Goal: Task Accomplishment & Management: Complete application form

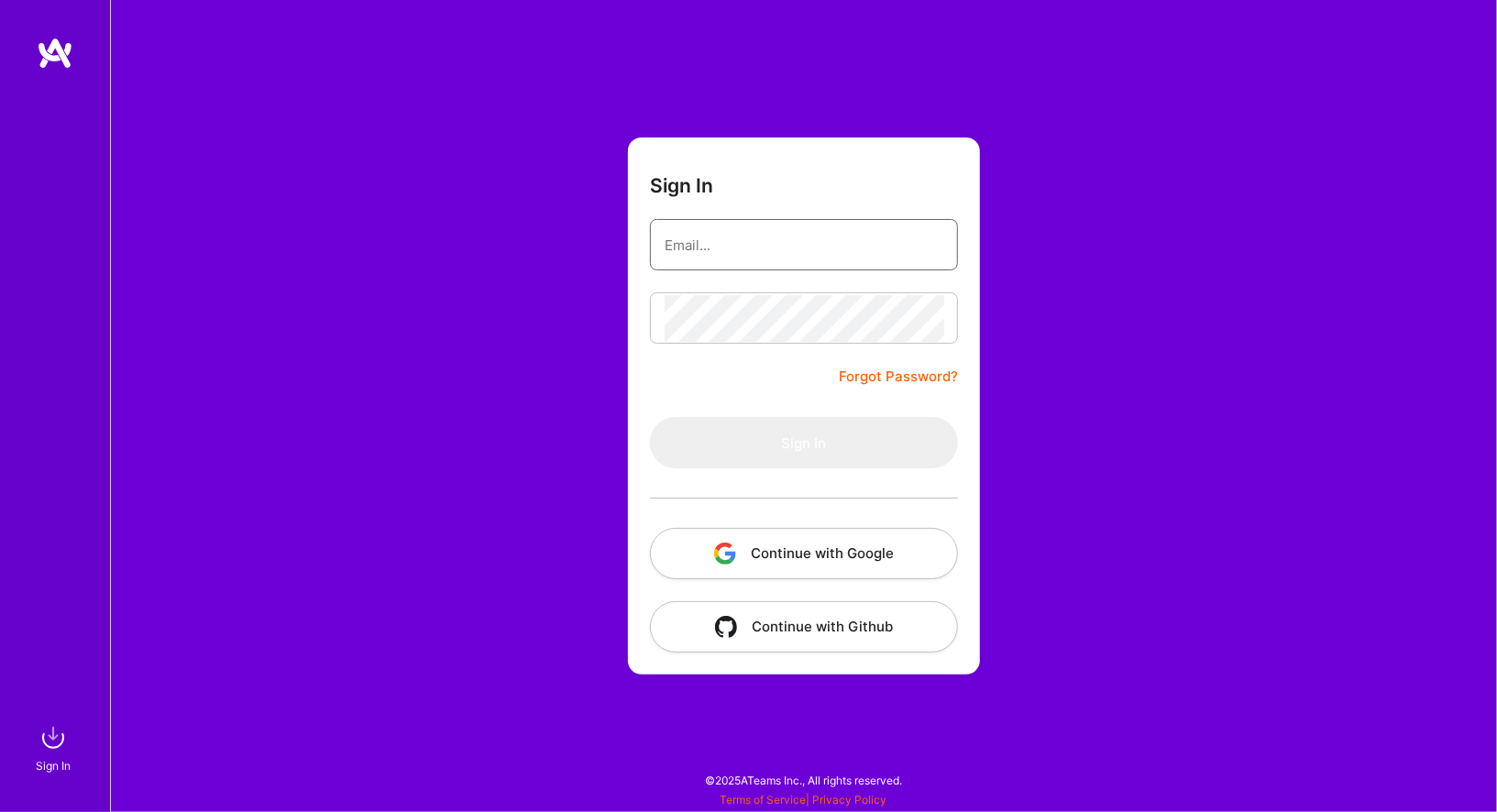
type input "[EMAIL_ADDRESS][DOMAIN_NAME]"
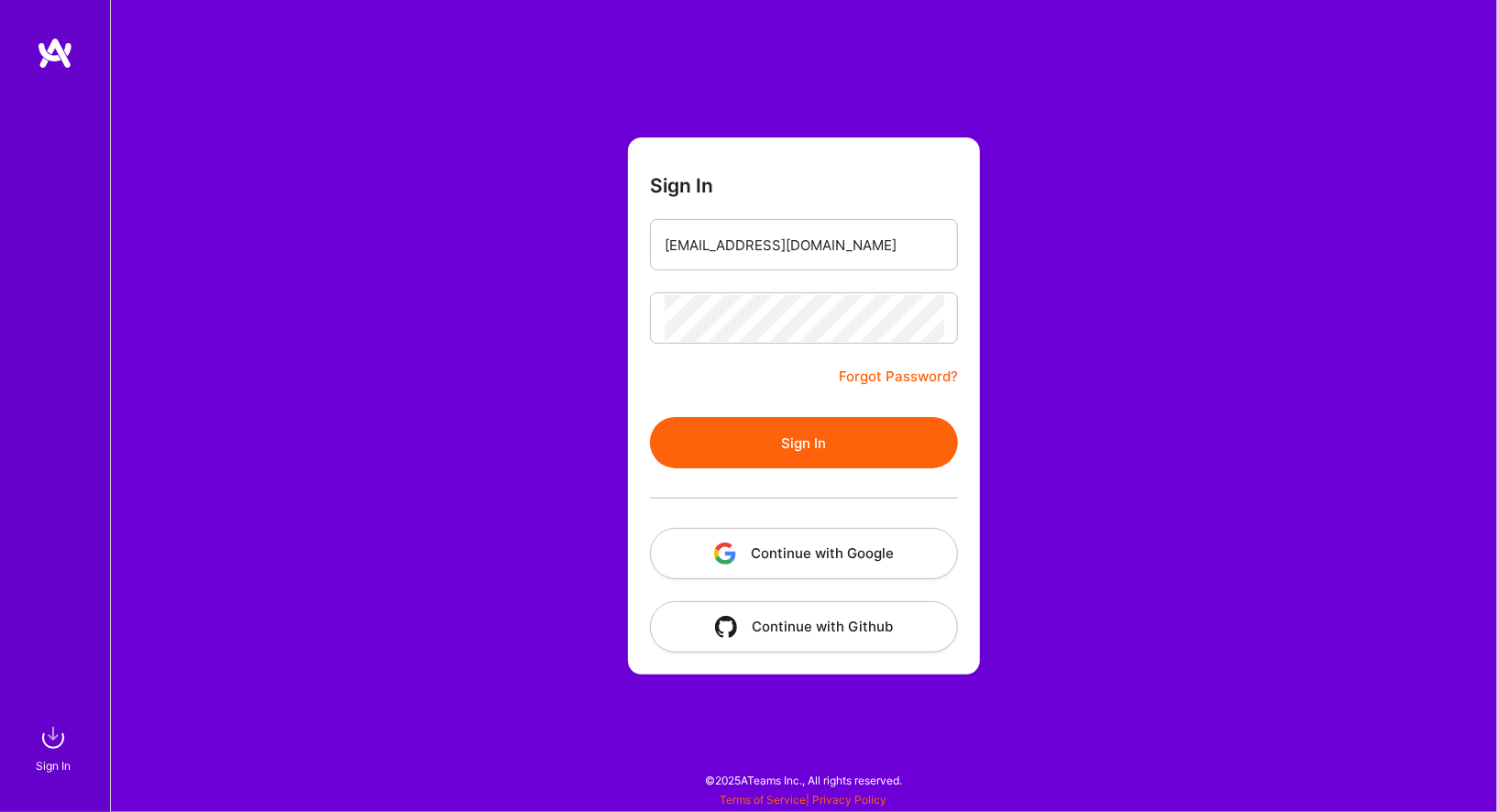
click at [825, 433] on button "Sign In" at bounding box center [803, 442] width 308 height 51
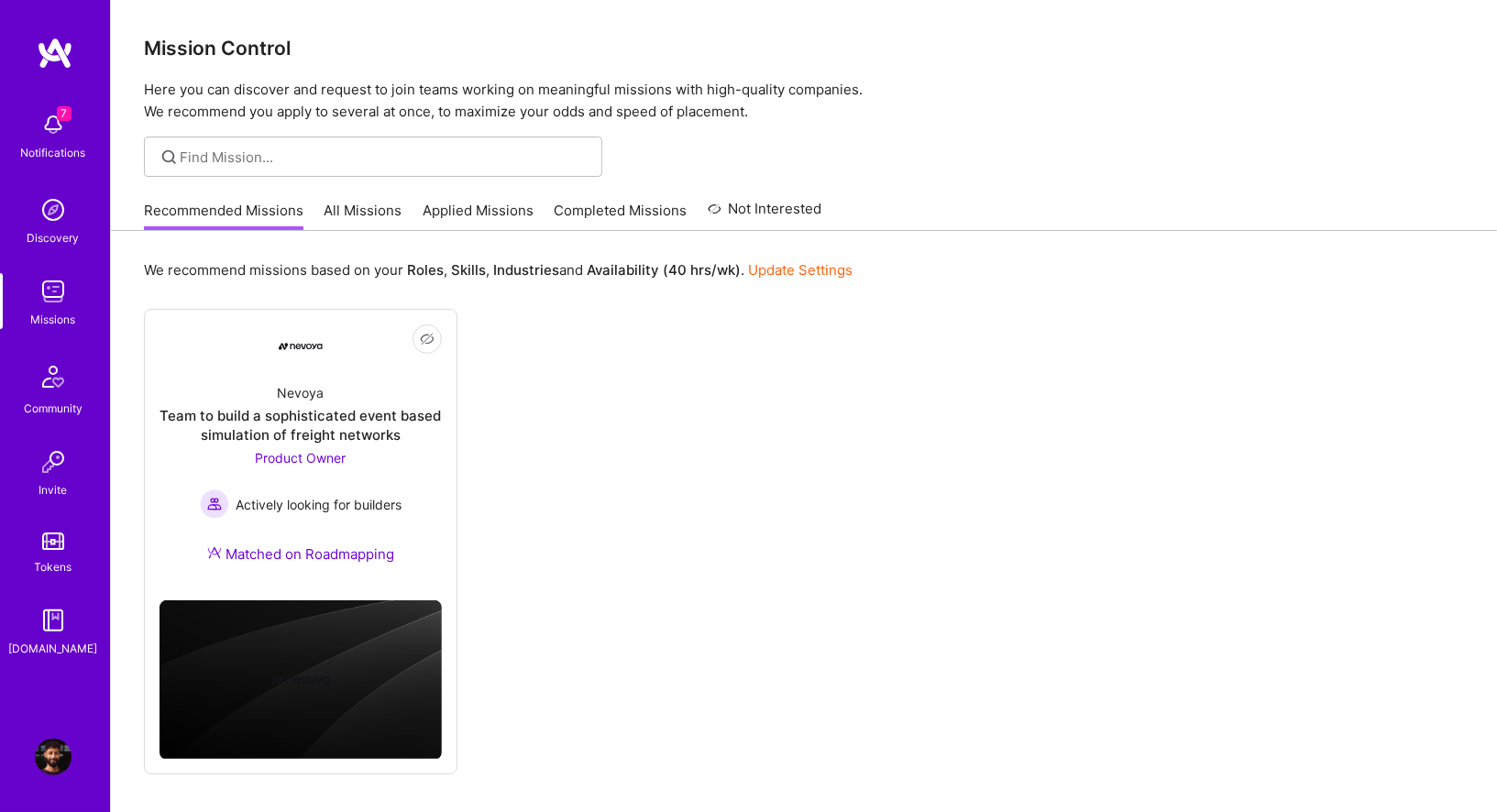
click at [469, 208] on link "Applied Missions" at bounding box center [478, 216] width 111 height 30
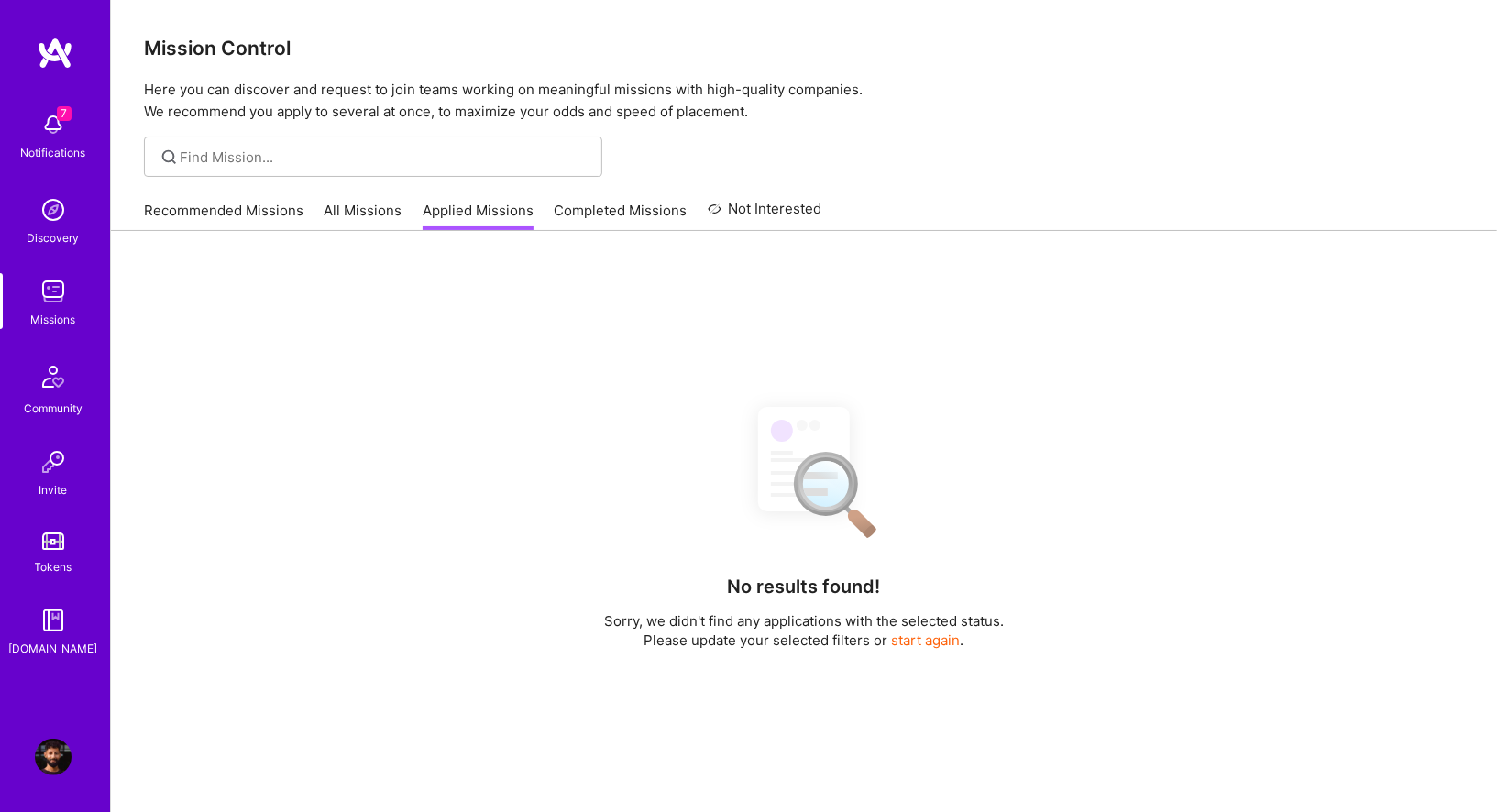
scroll to position [249, 0]
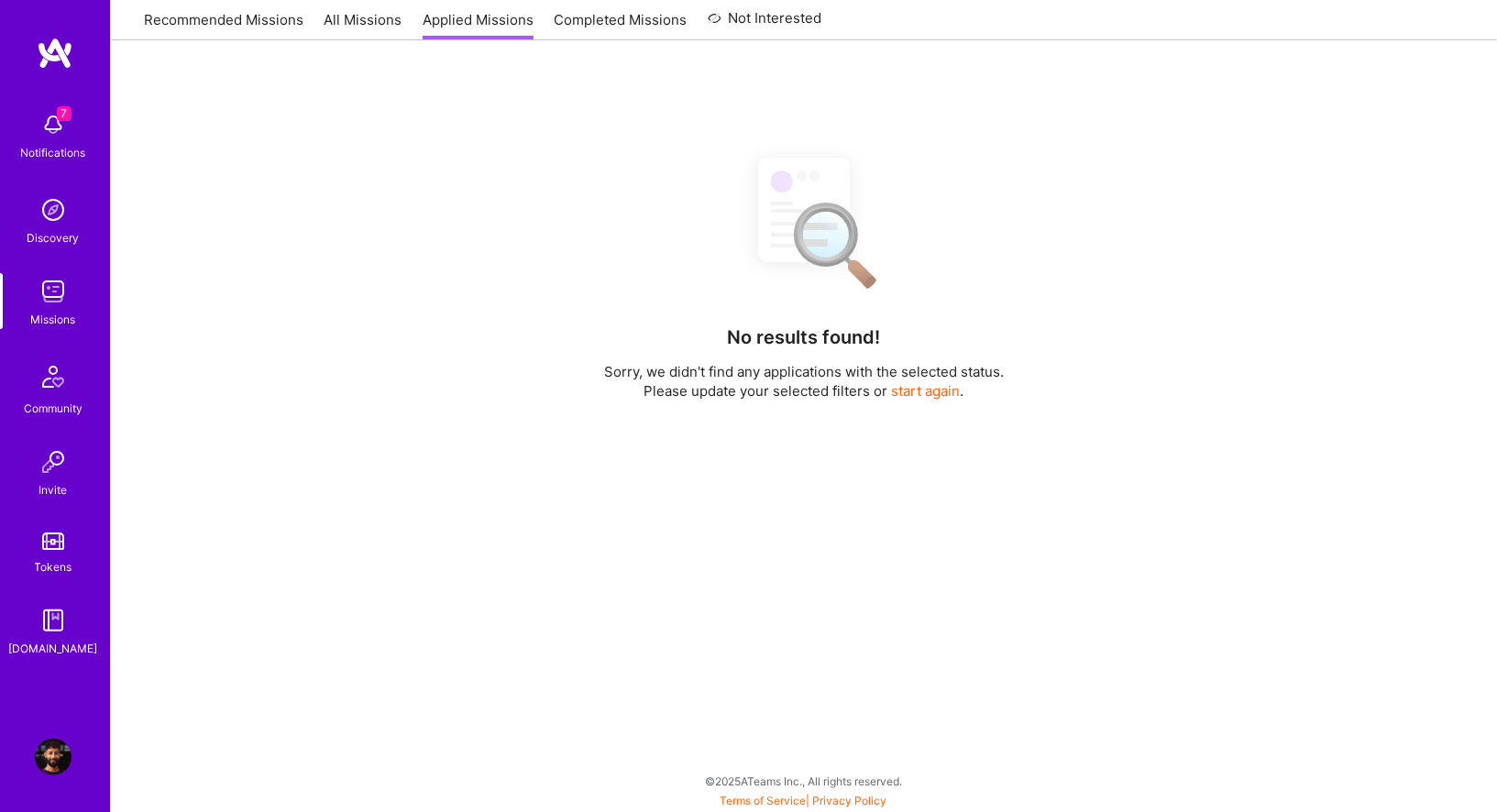
click at [510, 438] on div "No results found! Sorry, we didn't find any applications with the selected stat…" at bounding box center [804, 465] width 1320 height 649
click at [892, 388] on button "start again" at bounding box center [926, 390] width 69 height 19
click at [931, 391] on button "start again" at bounding box center [926, 390] width 69 height 19
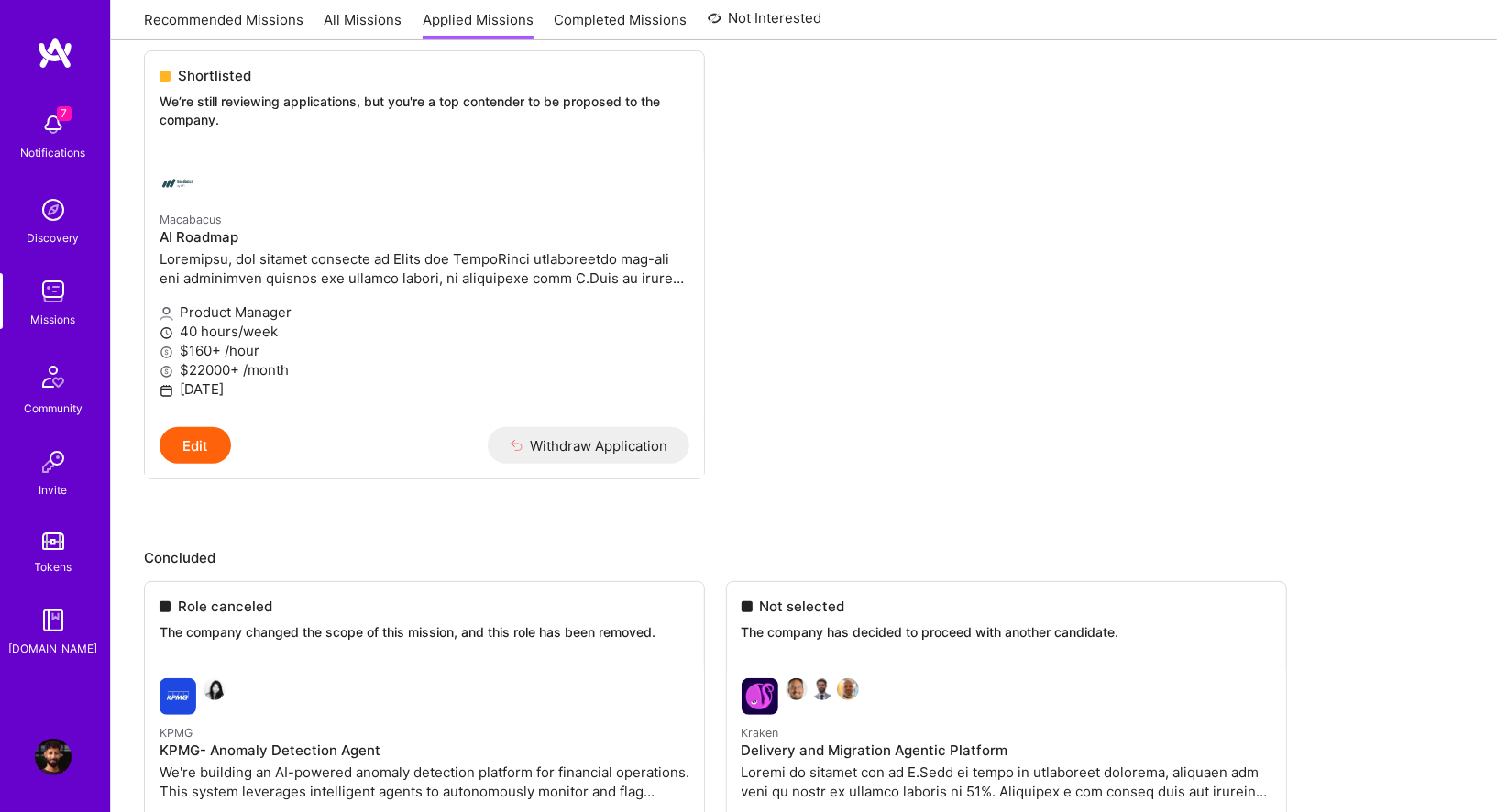
scroll to position [125, 0]
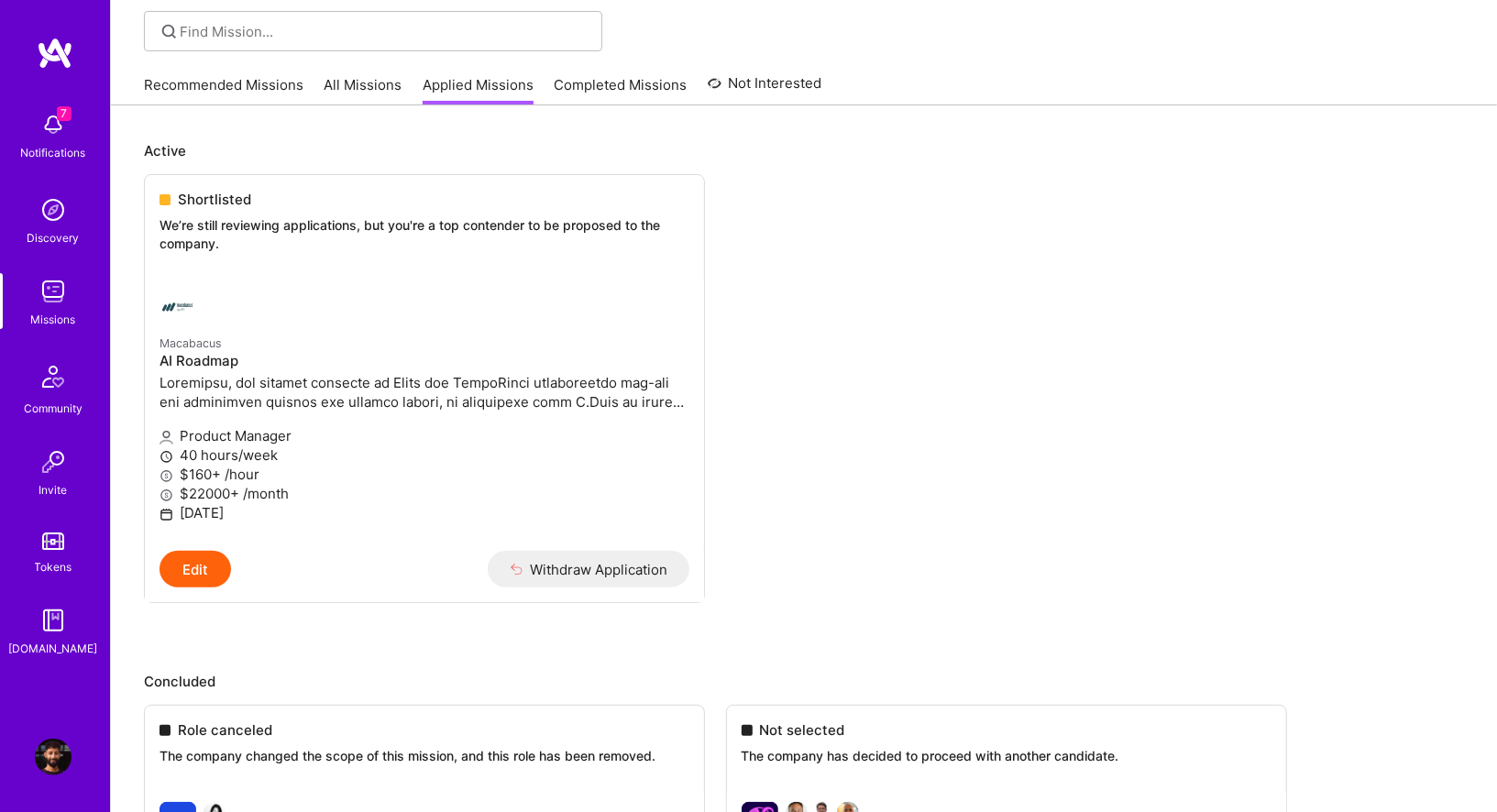
click at [931, 391] on ul "Shortlisted We’re still reviewing applications, but you're a top contender to b…" at bounding box center [804, 416] width 1320 height 483
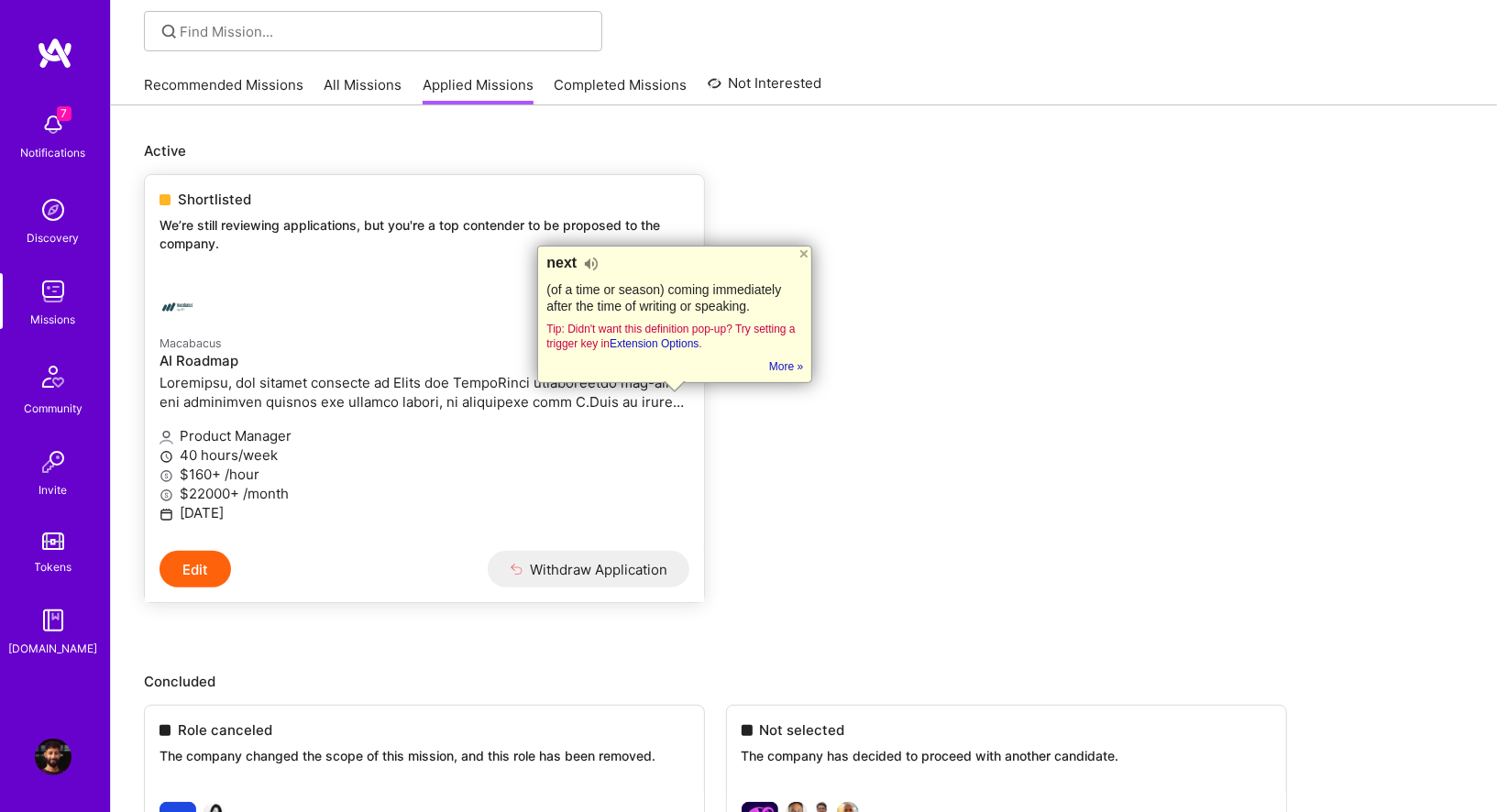
click at [310, 338] on p "Macabacus" at bounding box center [424, 342] width 530 height 20
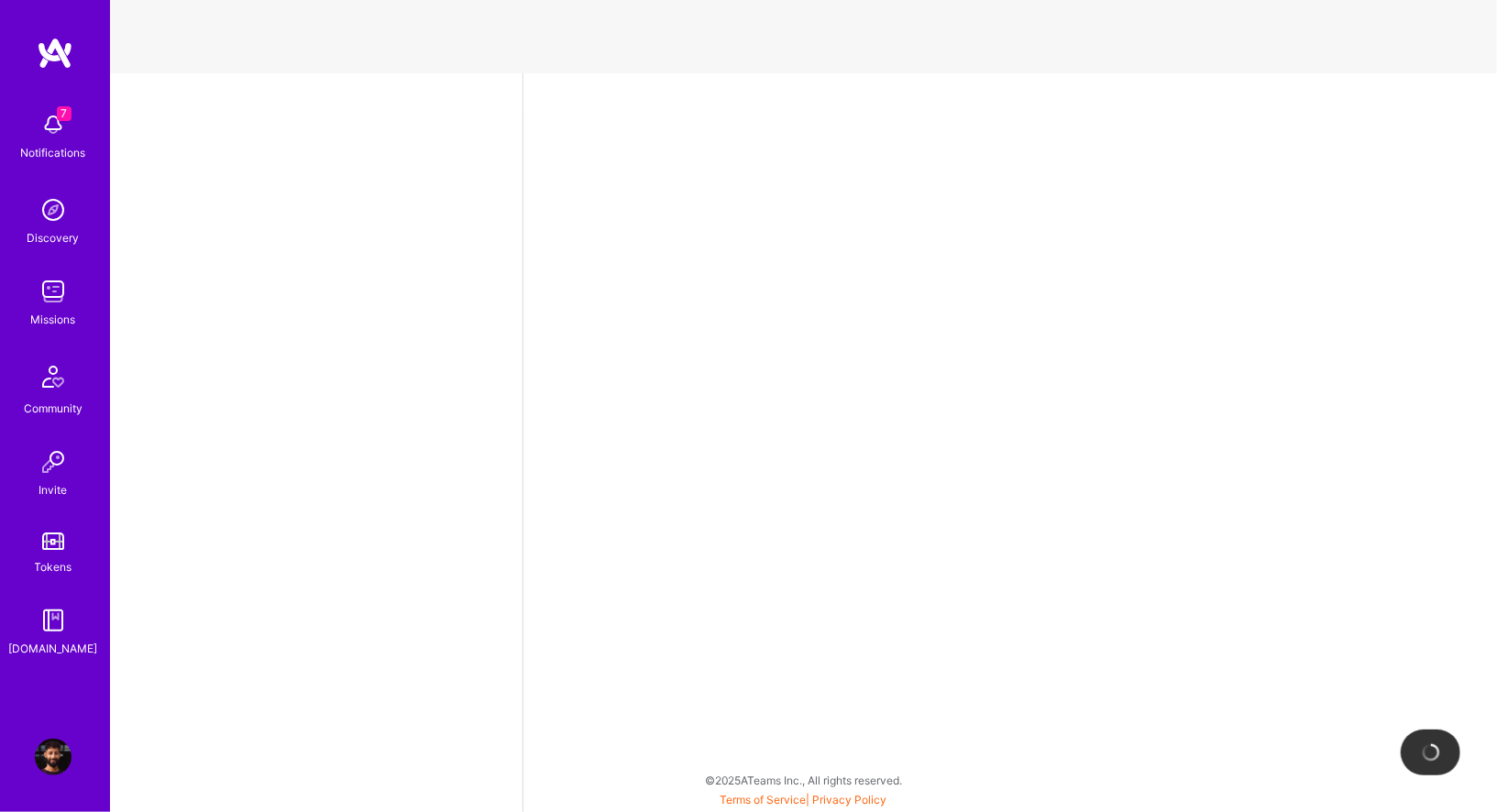
select select "CA"
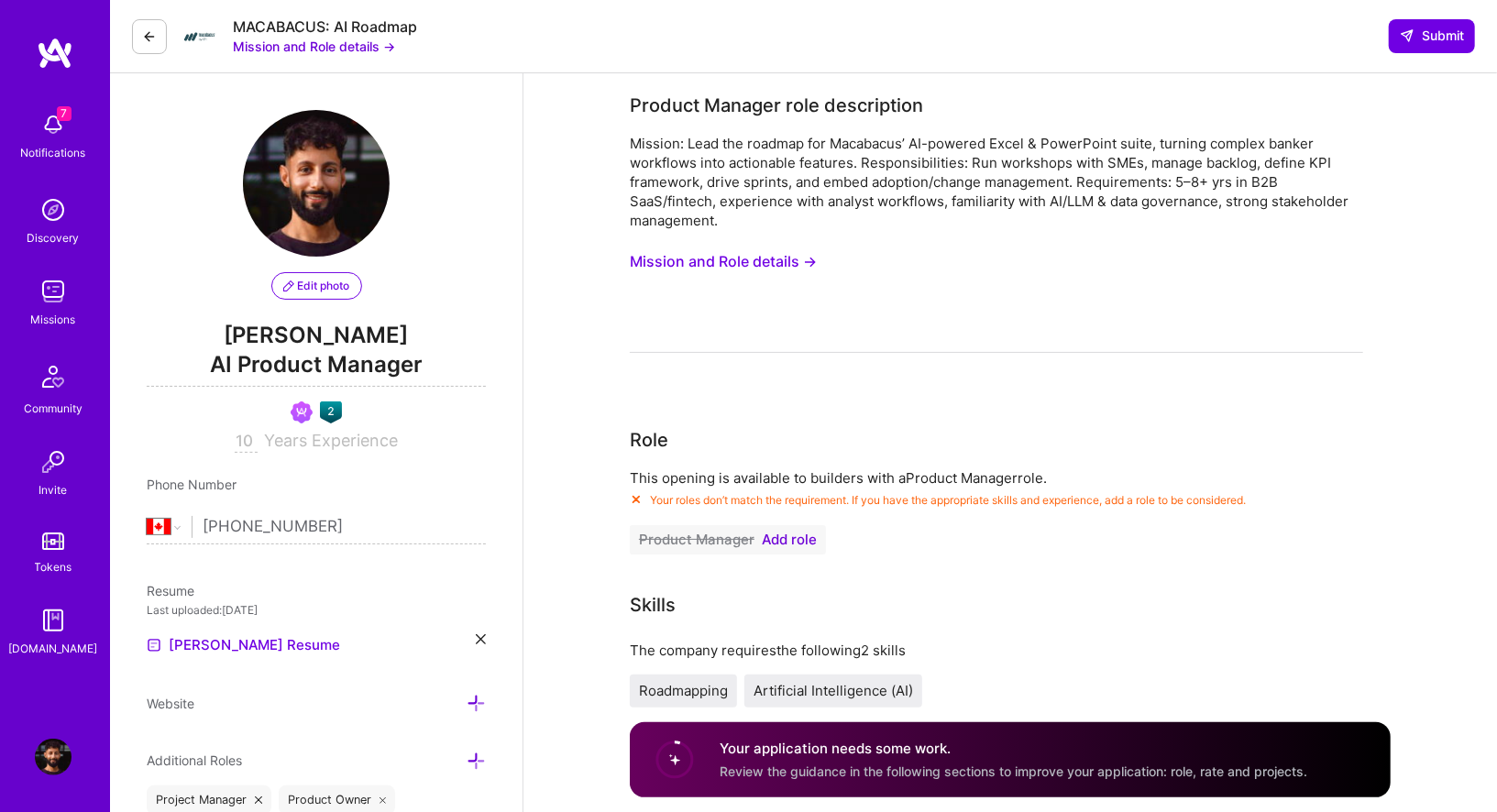
click at [708, 255] on button "Mission and Role details →" at bounding box center [722, 262] width 187 height 34
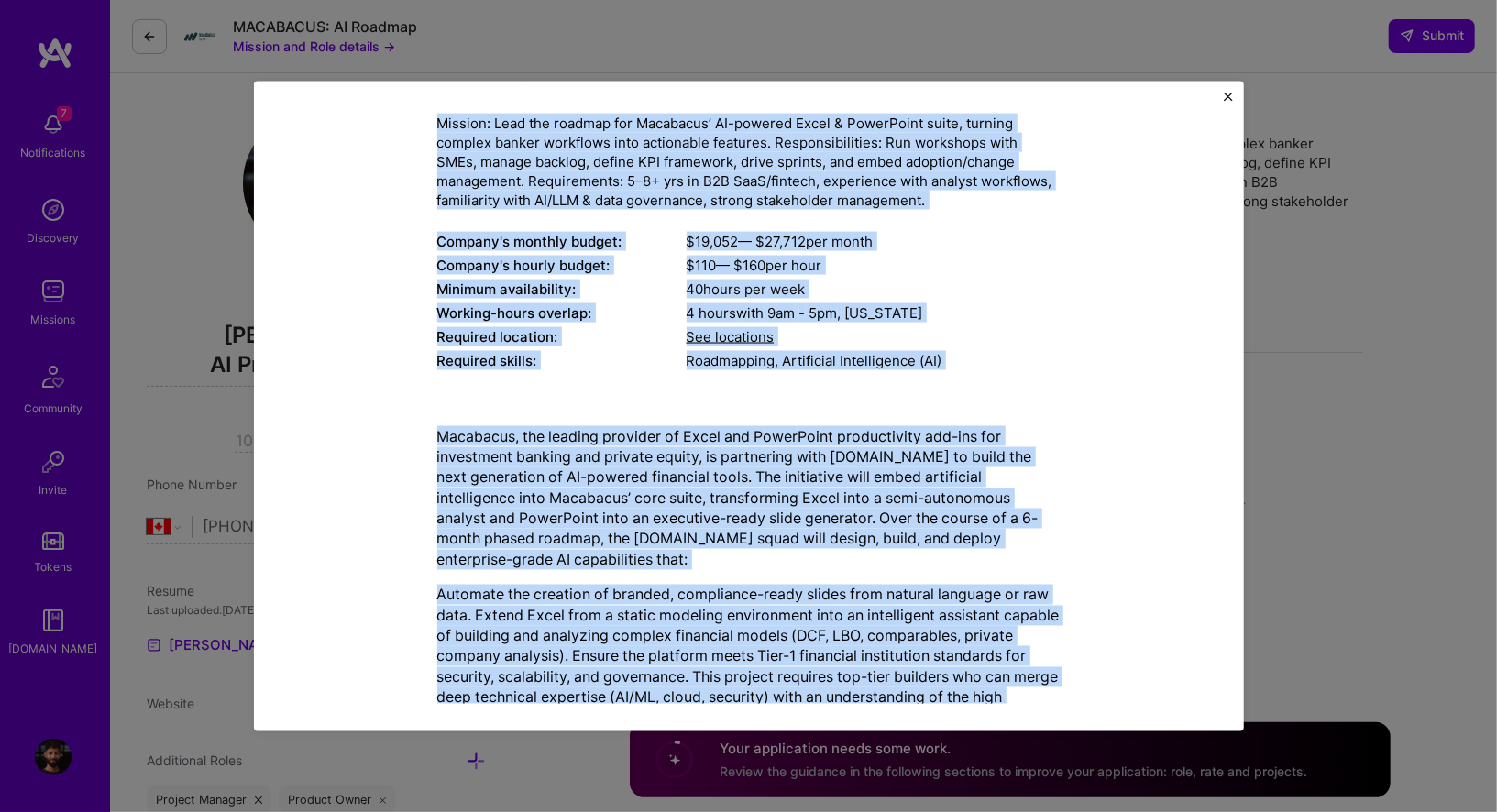
scroll to position [218, 0]
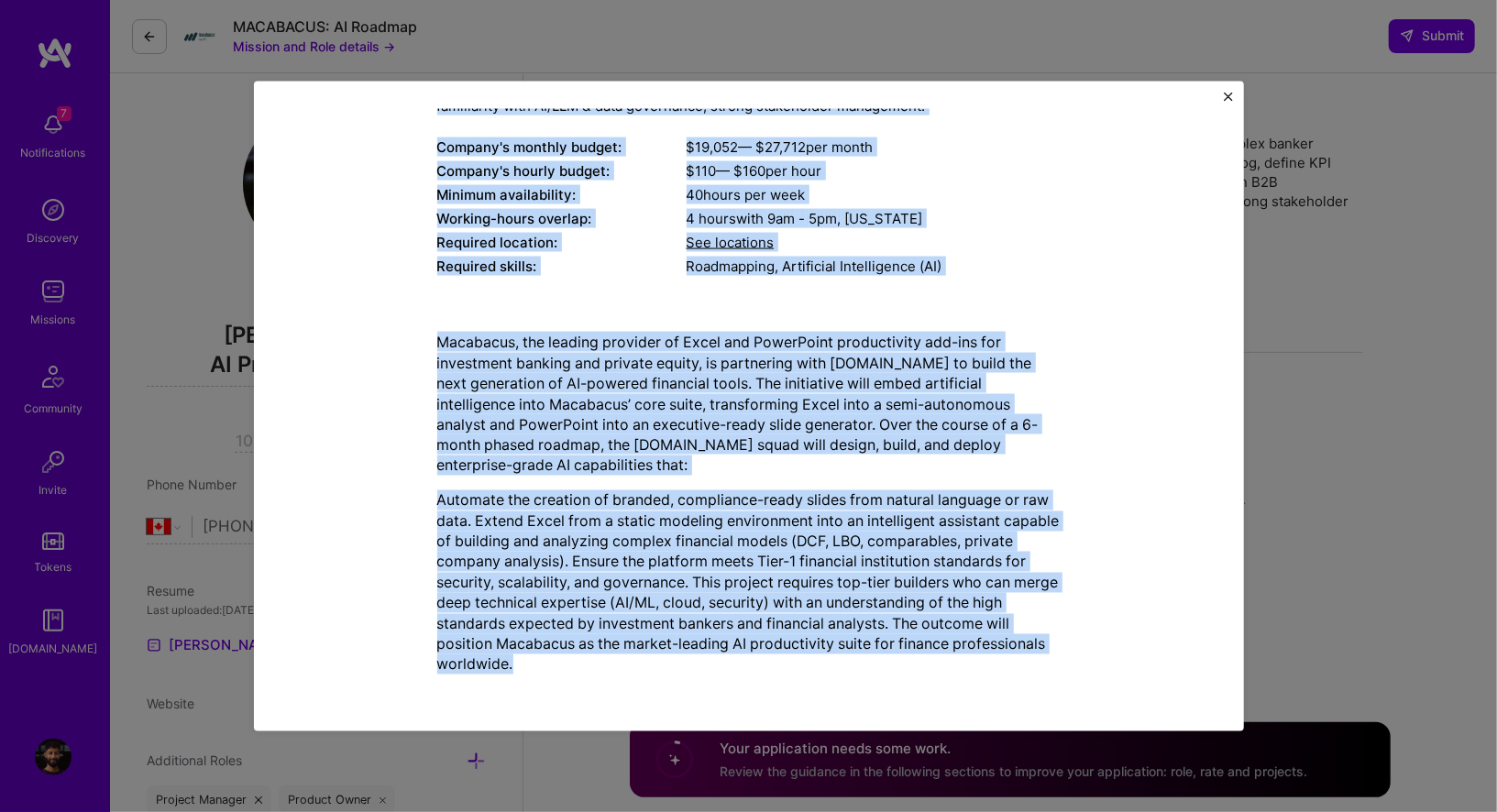
drag, startPoint x: 556, startPoint y: 134, endPoint x: 922, endPoint y: 694, distance: 669.0
click at [922, 694] on div "Mission Description and Role Details Product Manager role description Mission: …" at bounding box center [749, 406] width 935 height 594
copy div "Loremip Dolorsitame con Adip Elitsed Doeiusm Tempori utla etdoloremag Aliquae: …"
click at [1228, 94] on img "Close" at bounding box center [1229, 98] width 9 height 9
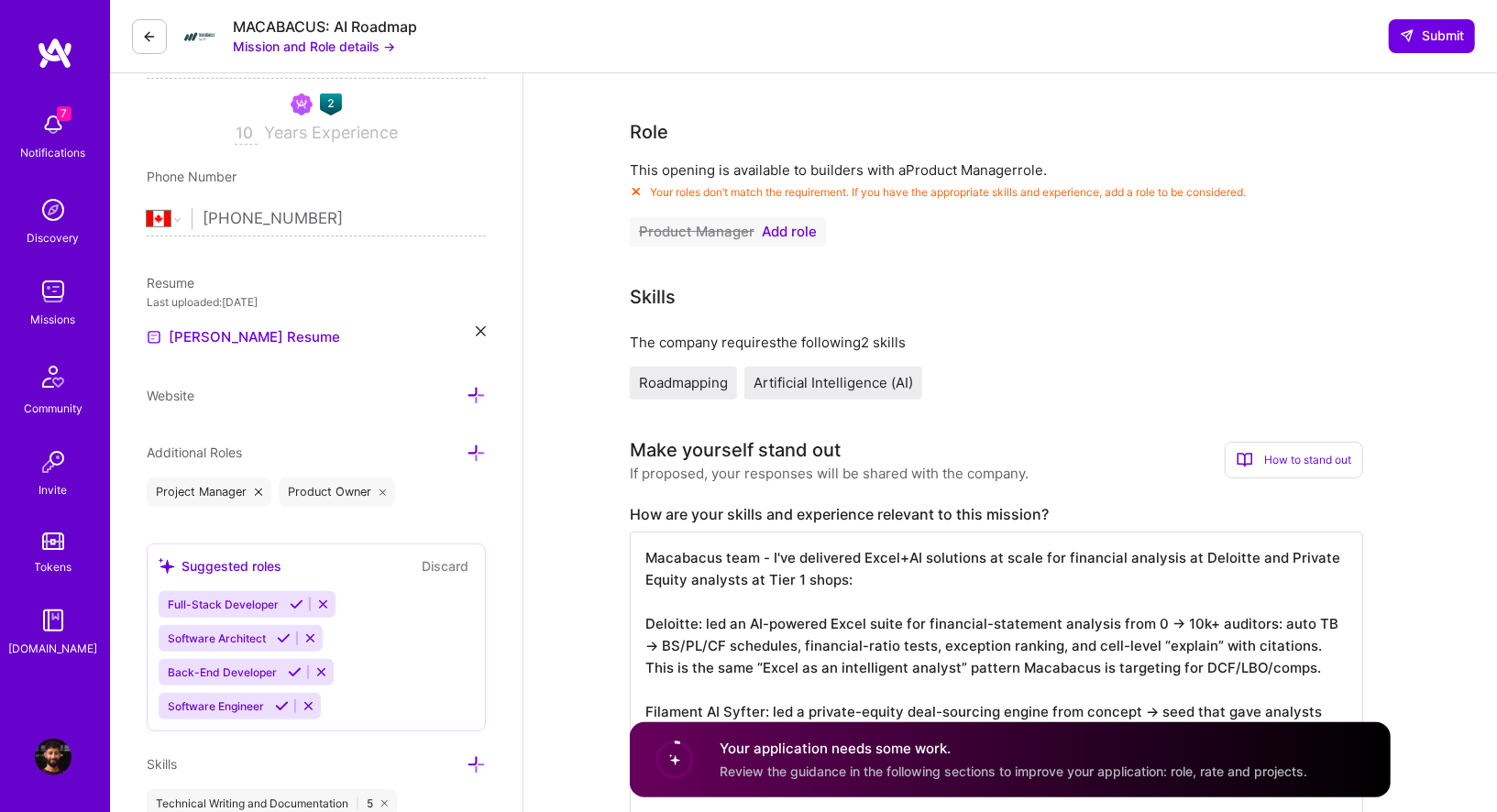
scroll to position [298, 0]
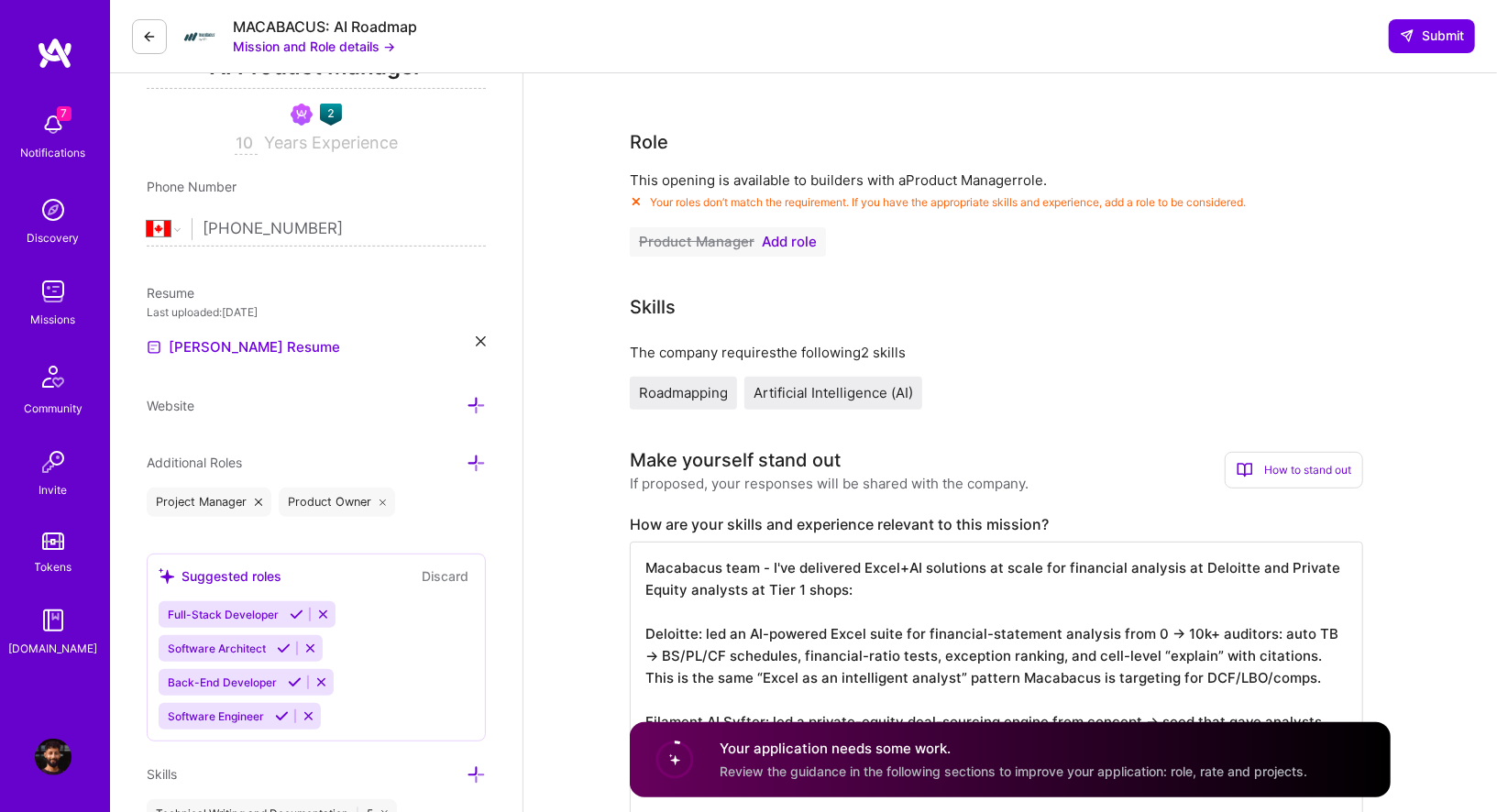
click at [800, 242] on span "Add role" at bounding box center [789, 241] width 55 height 14
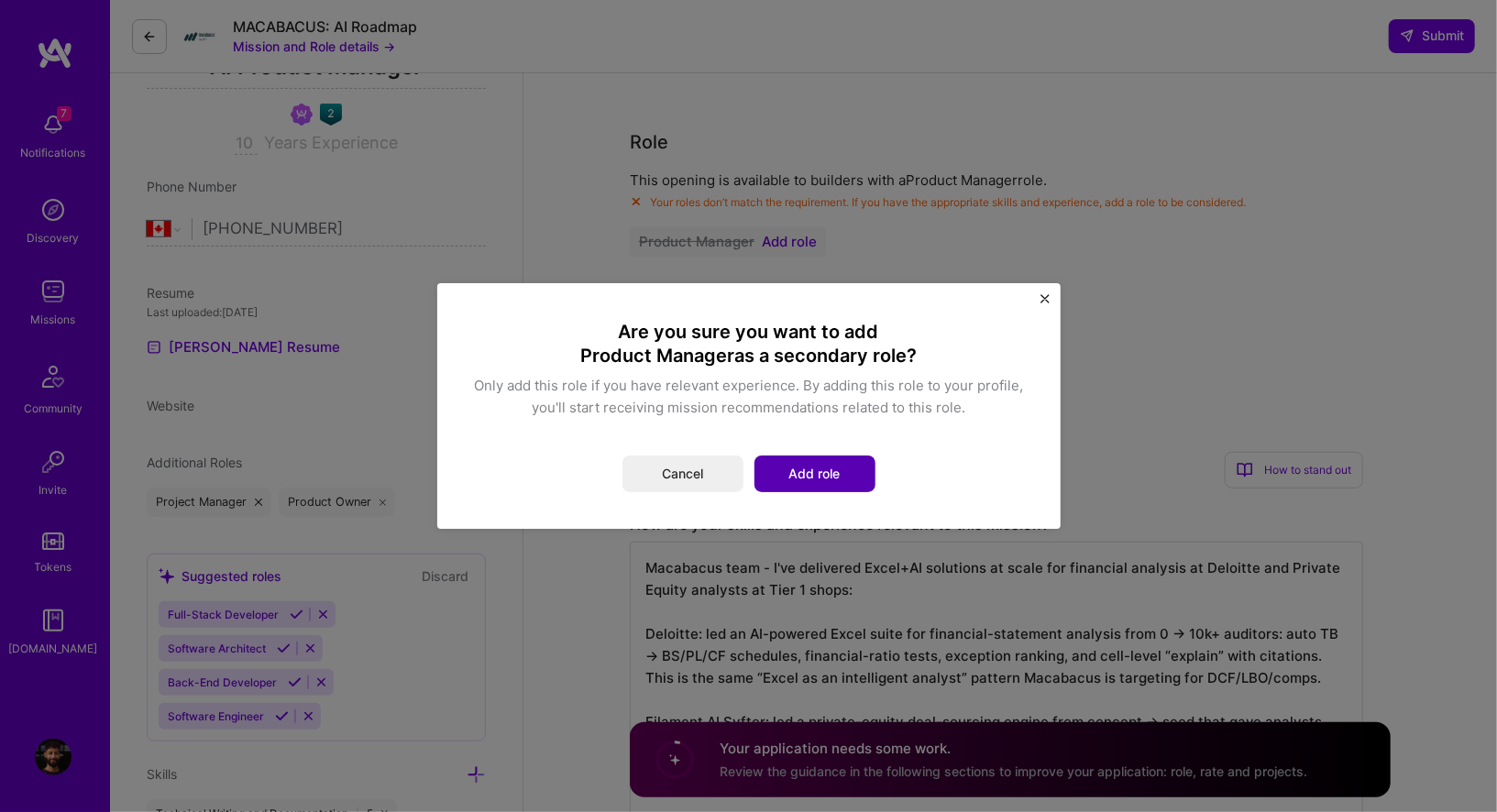
click at [823, 469] on button "Add role" at bounding box center [815, 473] width 121 height 37
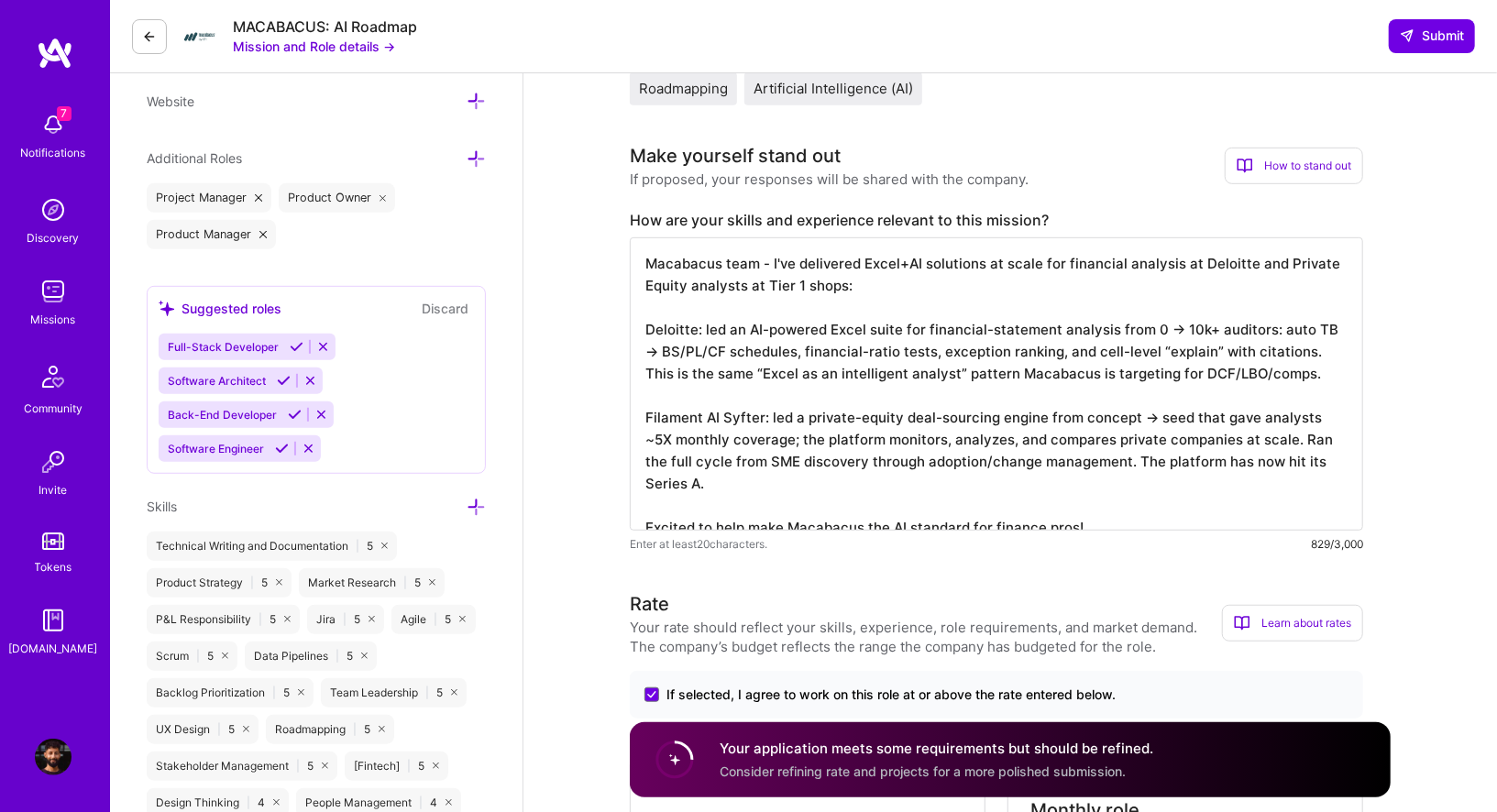
scroll to position [669, 0]
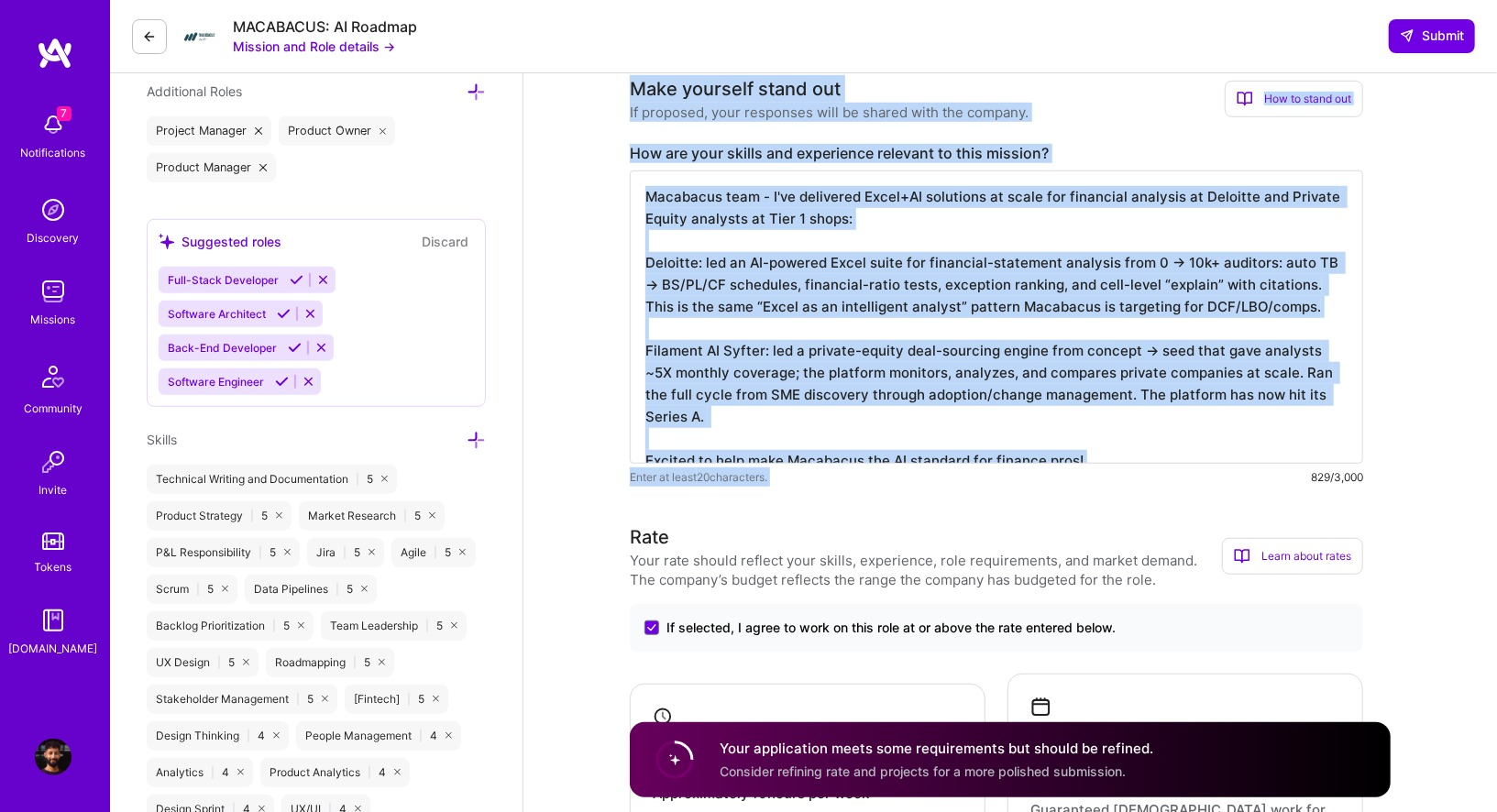
drag, startPoint x: 628, startPoint y: 95, endPoint x: 1113, endPoint y: 461, distance: 607.6
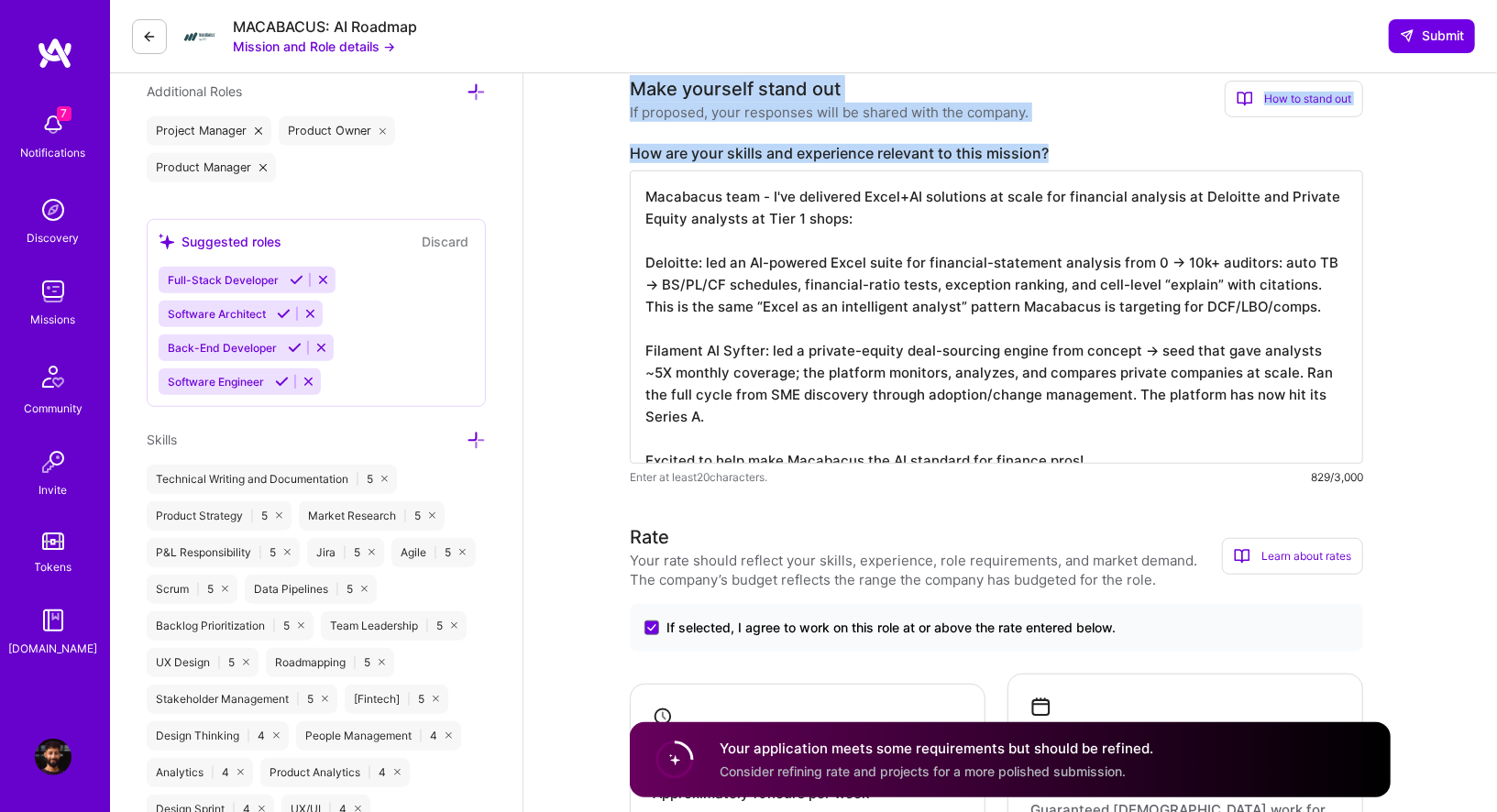
click at [648, 111] on div "If proposed, your responses will be shared with the company." at bounding box center [829, 112] width 399 height 19
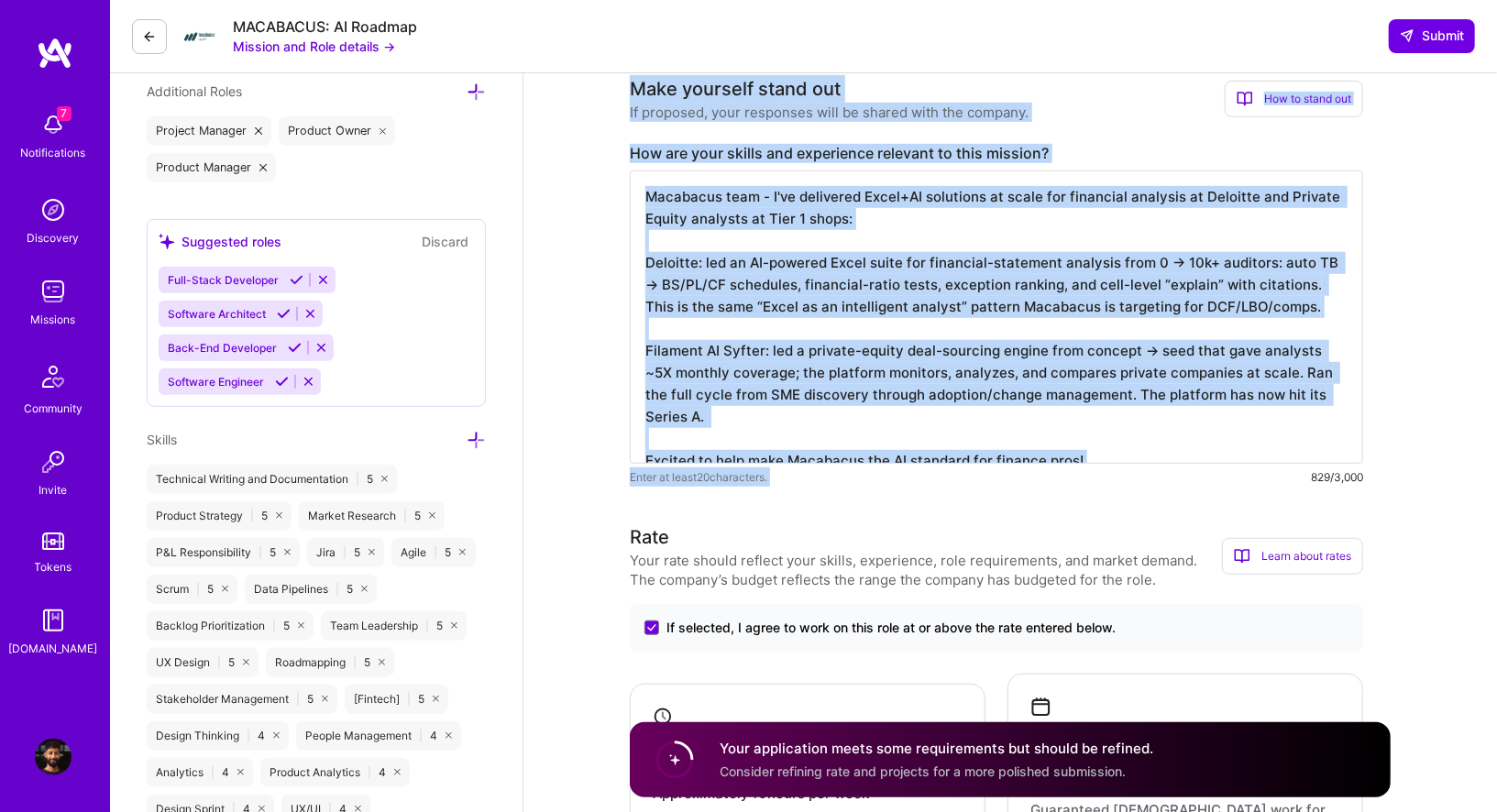
drag, startPoint x: 631, startPoint y: 89, endPoint x: 1159, endPoint y: 465, distance: 648.2
click at [1159, 465] on div "Make yourself stand out If proposed, your responses will be shared with the com…" at bounding box center [995, 280] width 733 height 411
copy div "Lore ipsumdol sitam con Ad elitsedd, eius temporinc utla et dolore magn ali eni…"
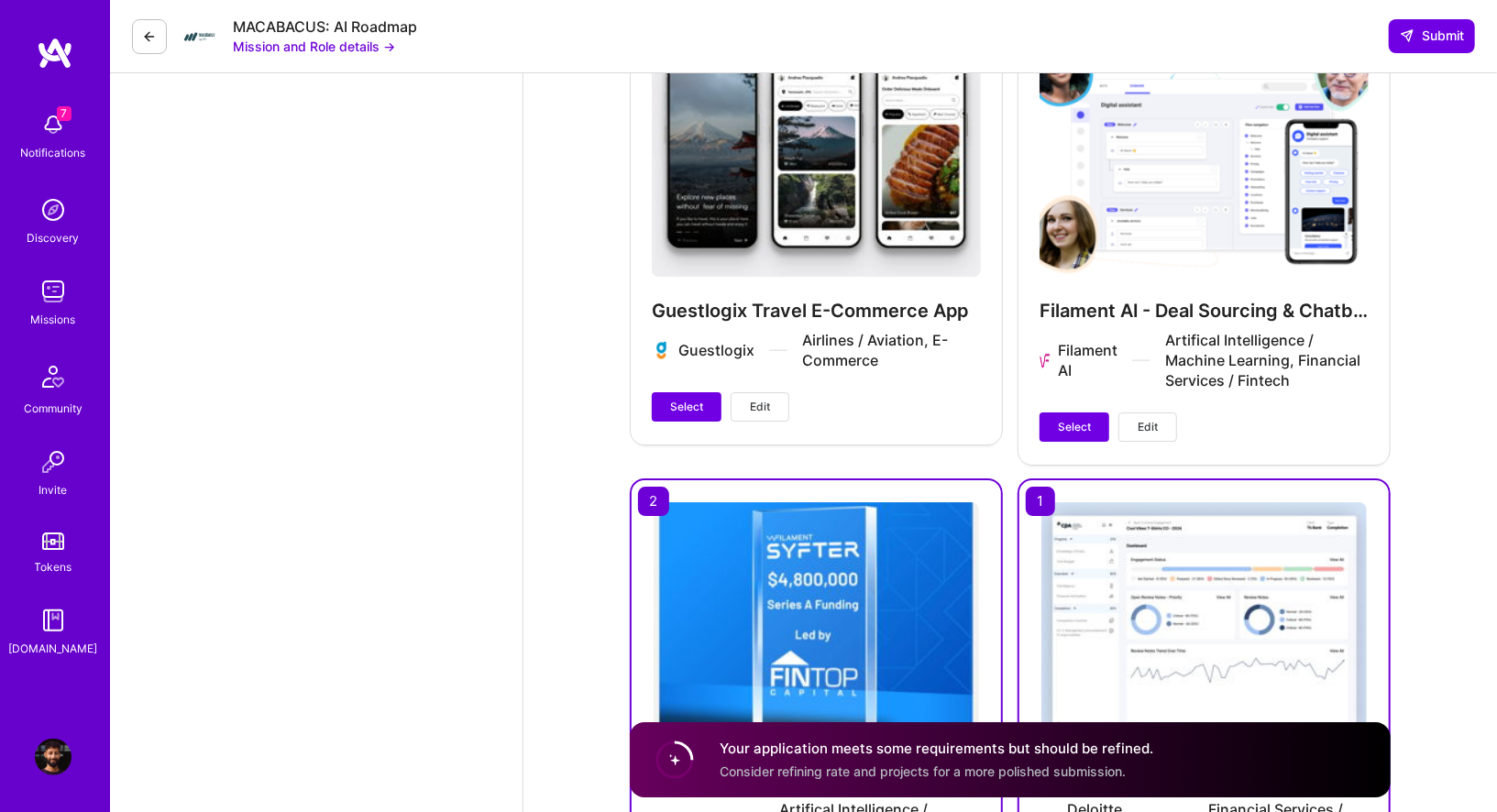
scroll to position [3932, 0]
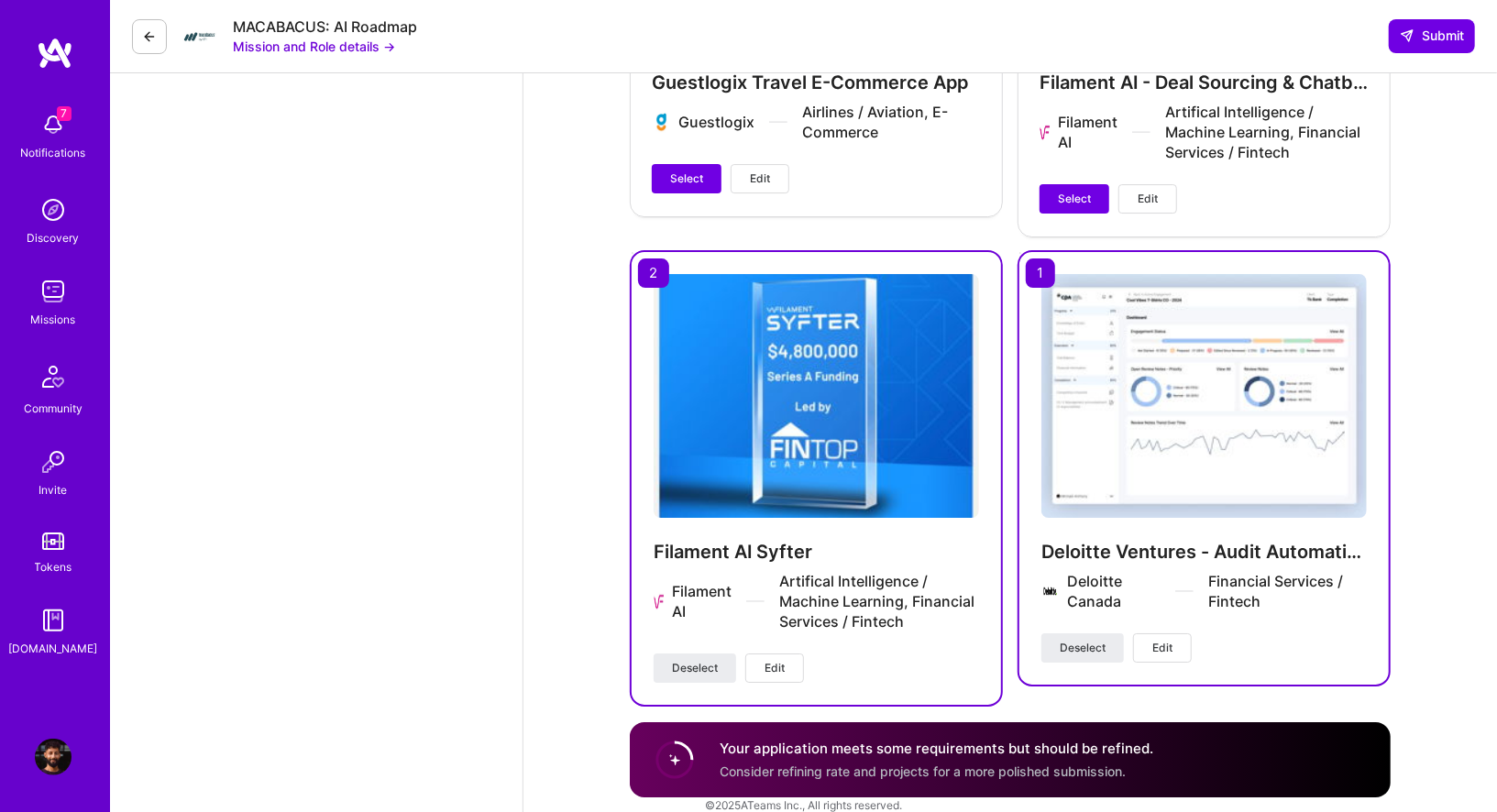
click at [776, 659] on span "Edit" at bounding box center [774, 667] width 20 height 16
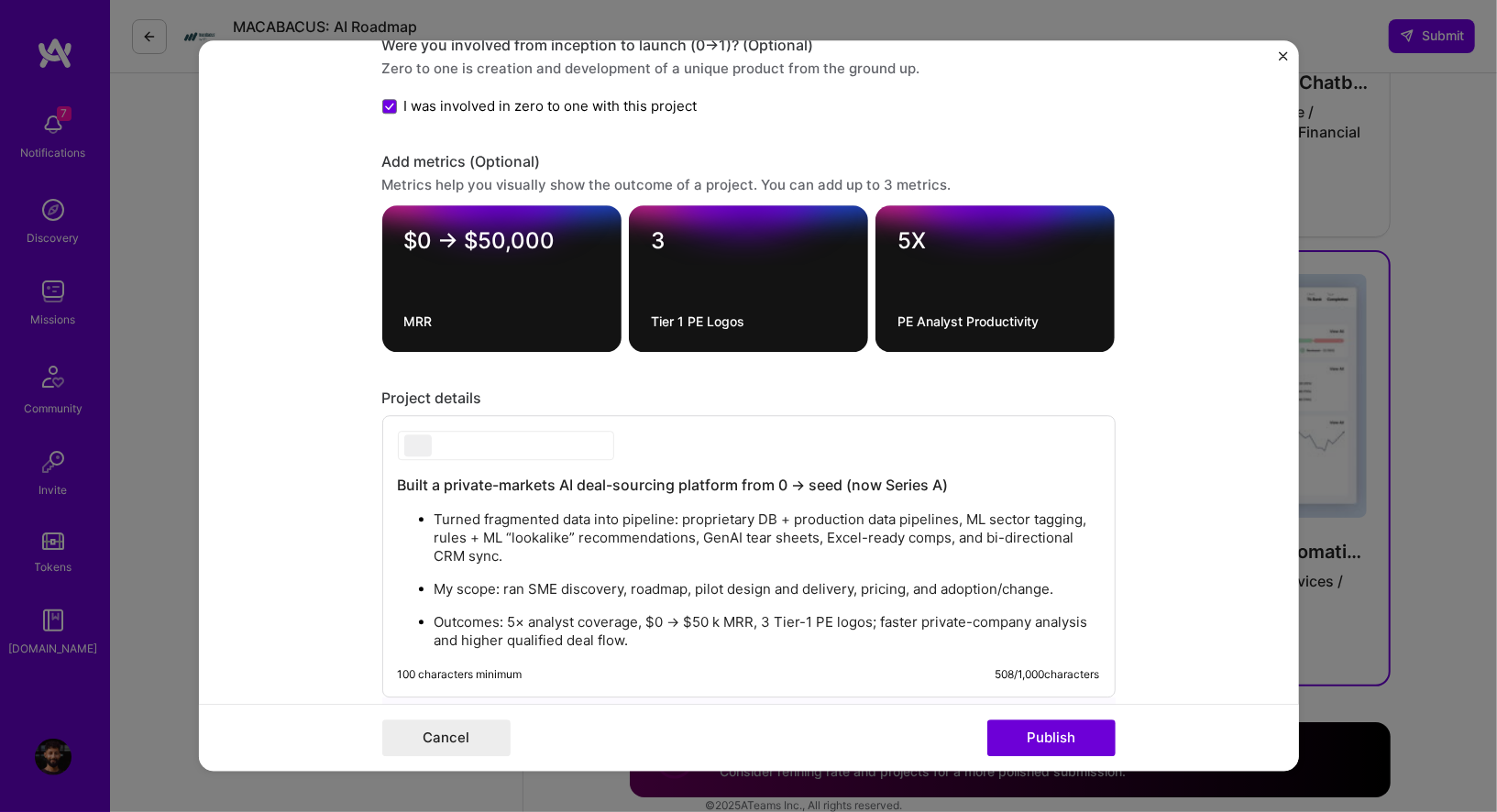
scroll to position [1857, 0]
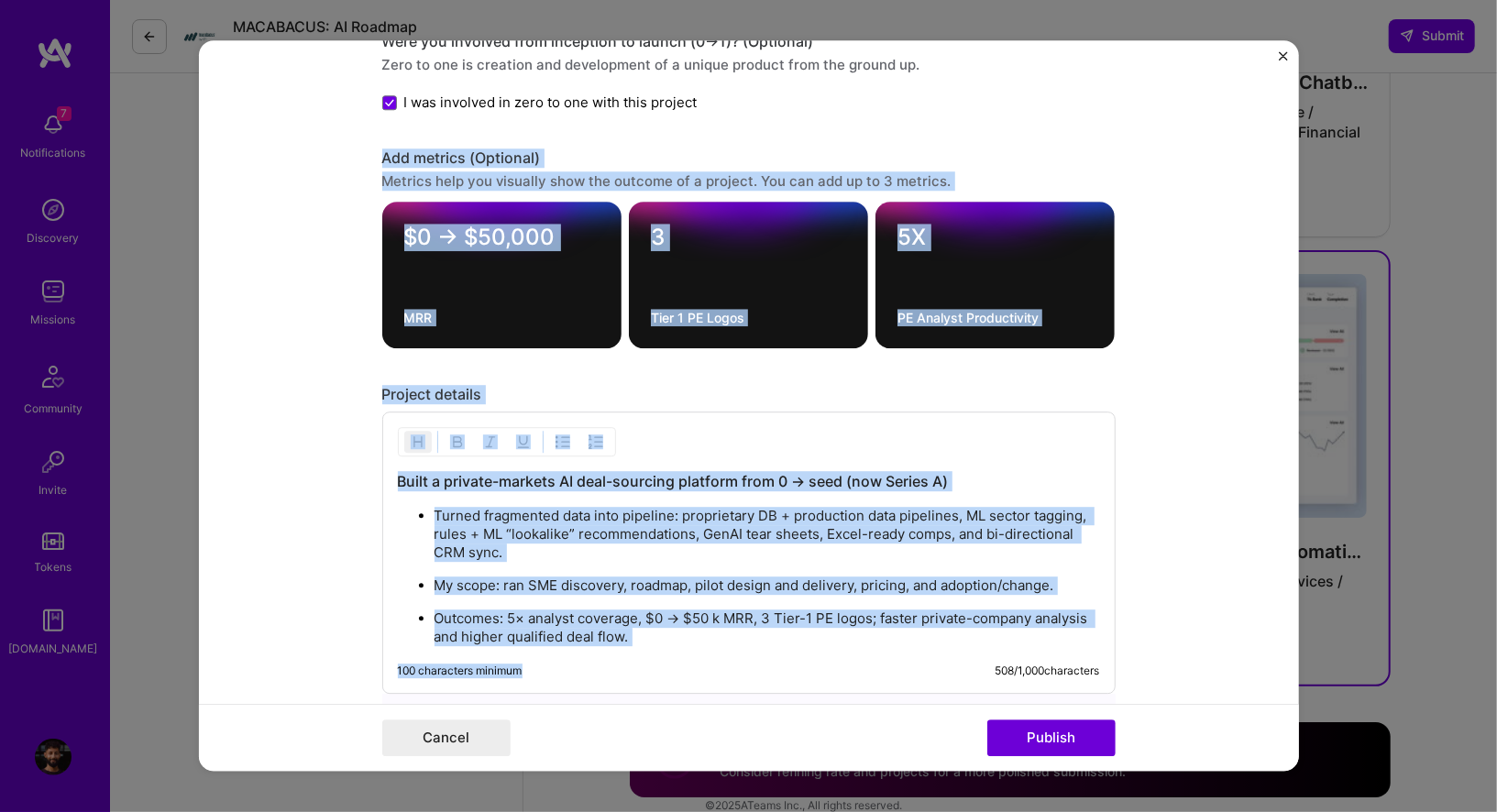
drag, startPoint x: 374, startPoint y: 146, endPoint x: 738, endPoint y: 657, distance: 627.4
click at [738, 657] on form "Project title Filament AI Syfter Company Filament AI Project industry Industry …" at bounding box center [749, 406] width 1100 height 730
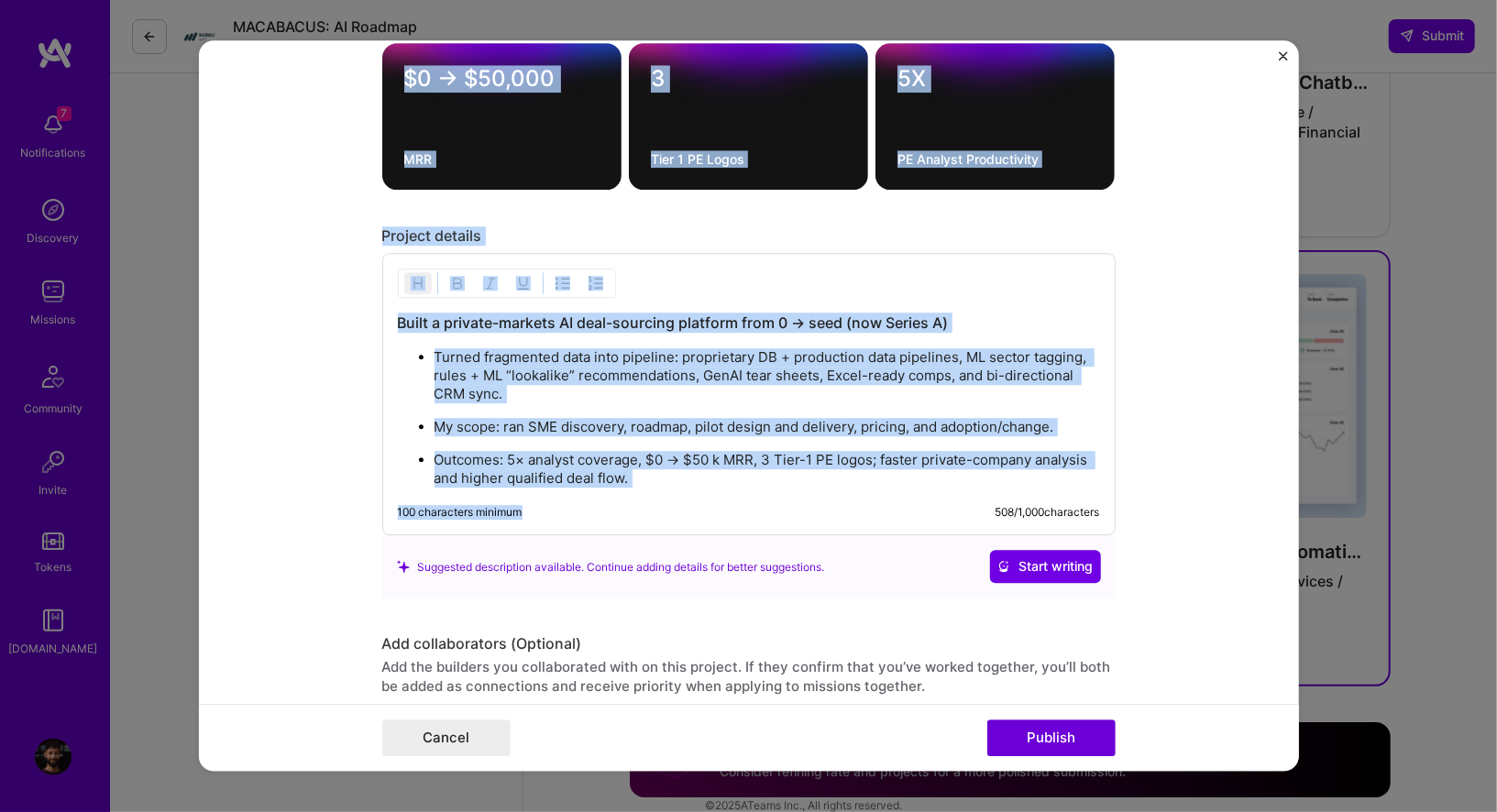
scroll to position [2019, 0]
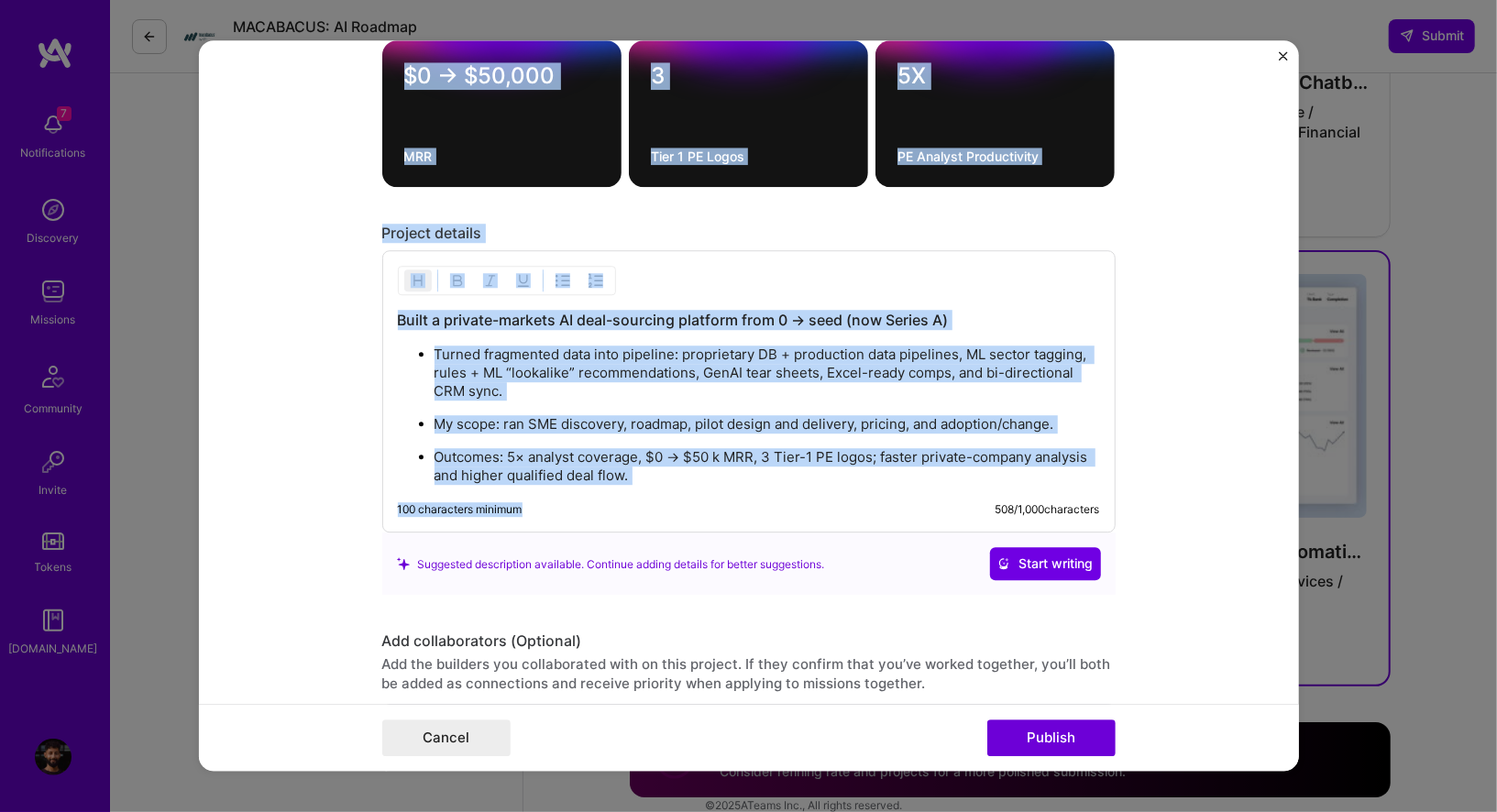
copy div "Add metrics (Optional) Metrics help you visually show the outcome of a project.…"
click at [1284, 51] on img "Close" at bounding box center [1284, 56] width 9 height 9
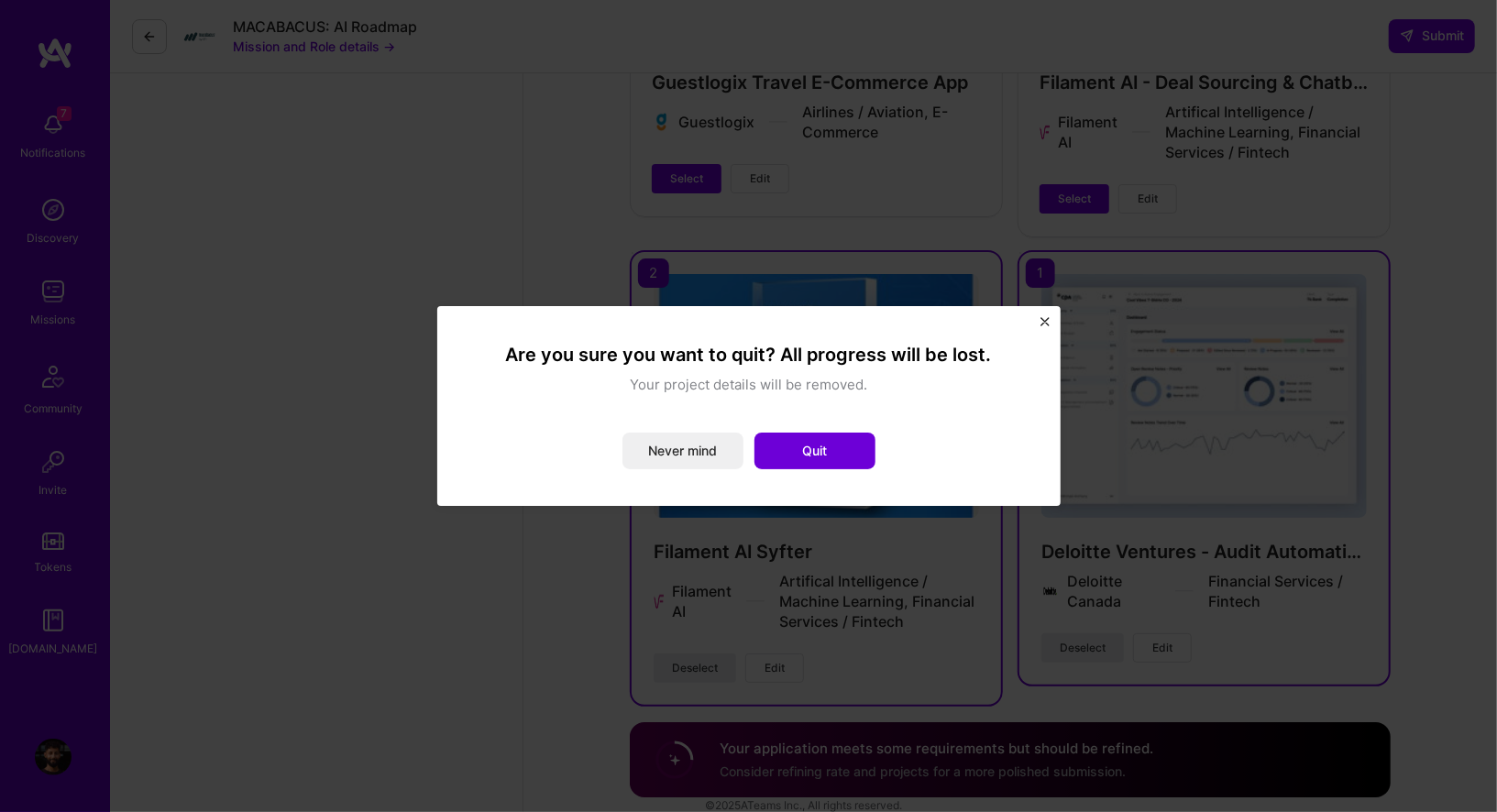
click at [1038, 329] on div "Are you sure you want to quit? All progress will be lost. Your project details …" at bounding box center [748, 406] width 623 height 200
click at [1043, 320] on img "Close" at bounding box center [1045, 321] width 9 height 9
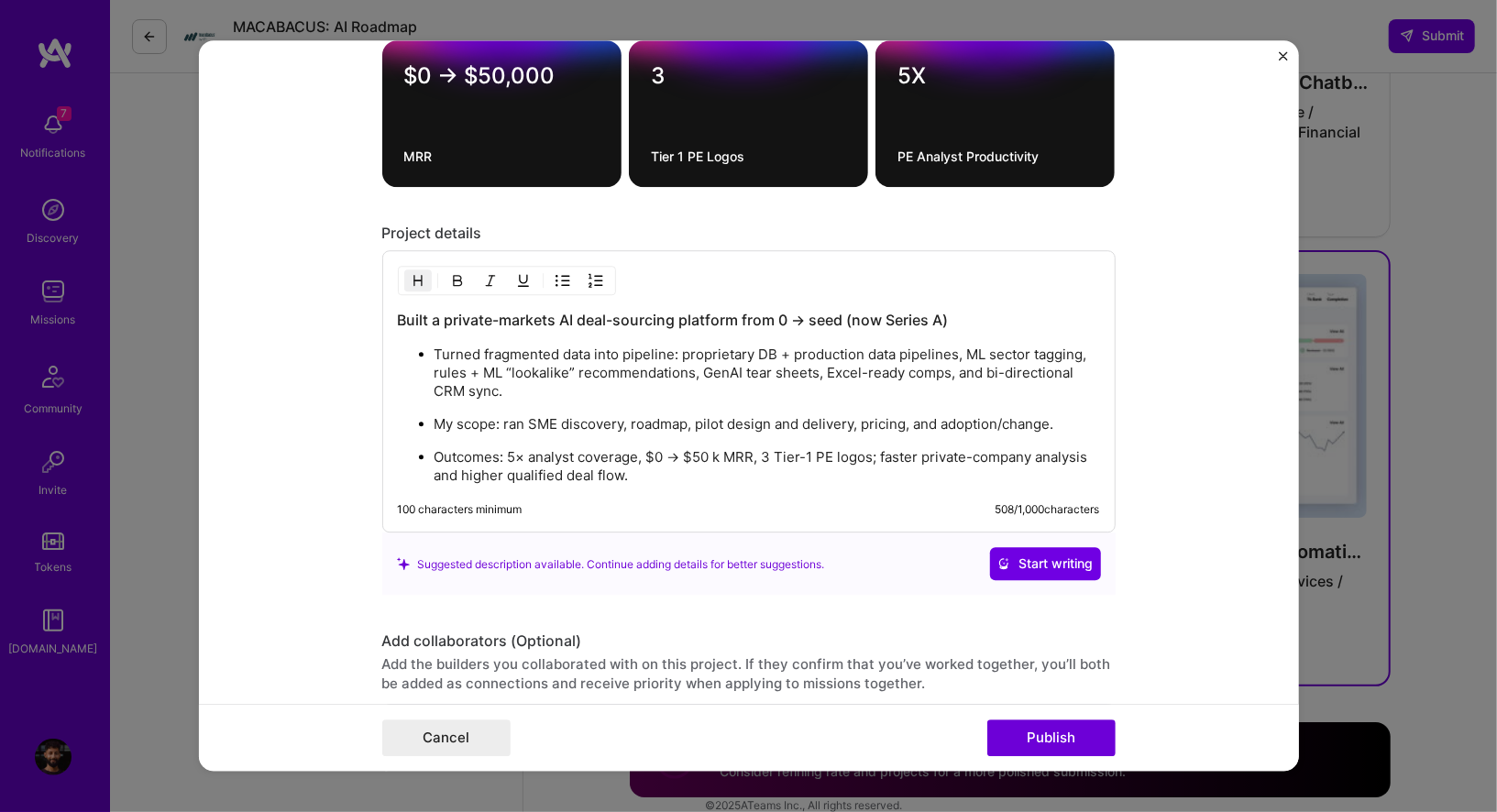
click at [163, 284] on div "Project title Filament AI Syfter Company Filament AI Project industry Industry …" at bounding box center [748, 406] width 1497 height 812
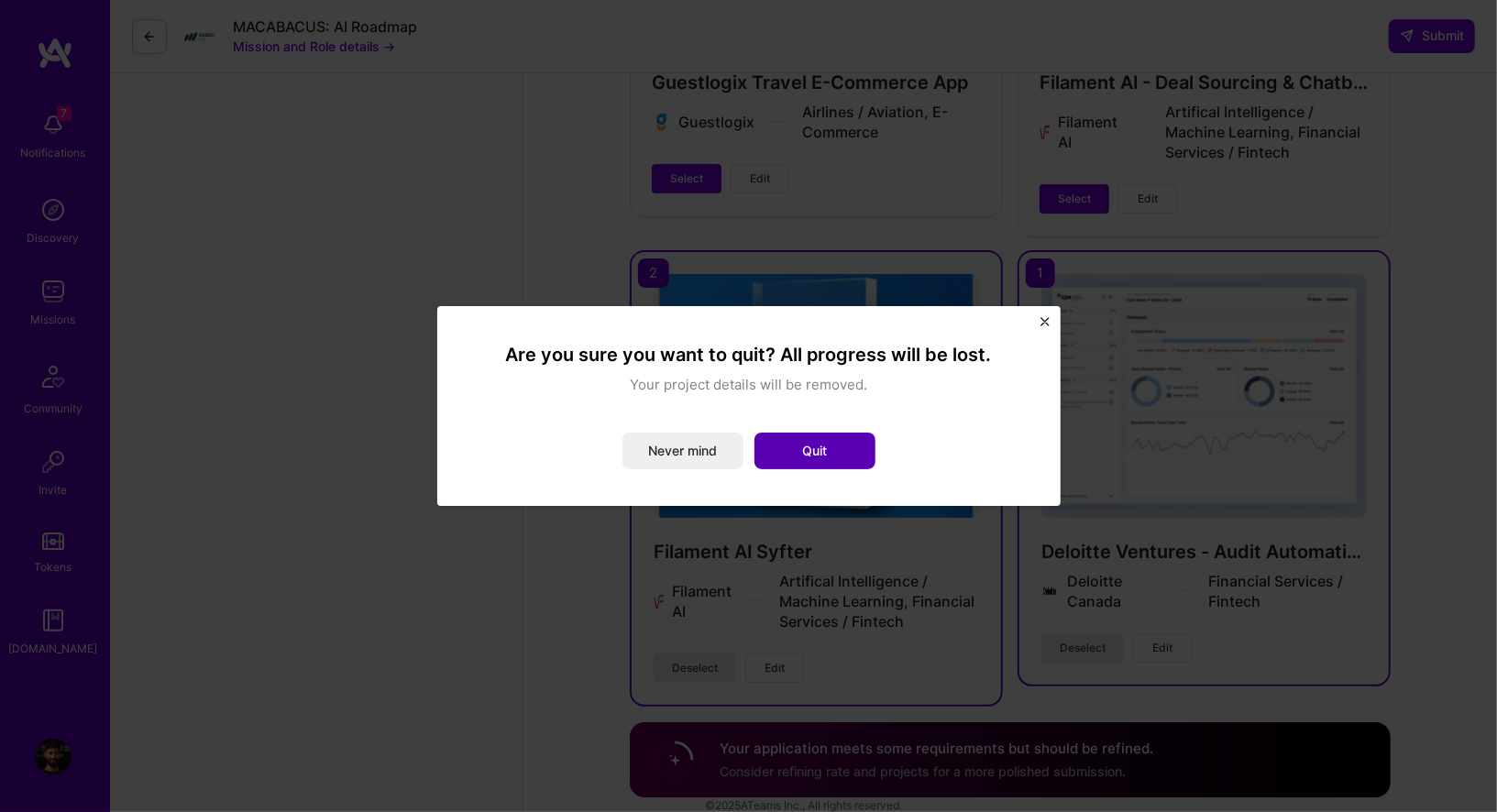
click at [796, 451] on button "Quit" at bounding box center [815, 450] width 121 height 37
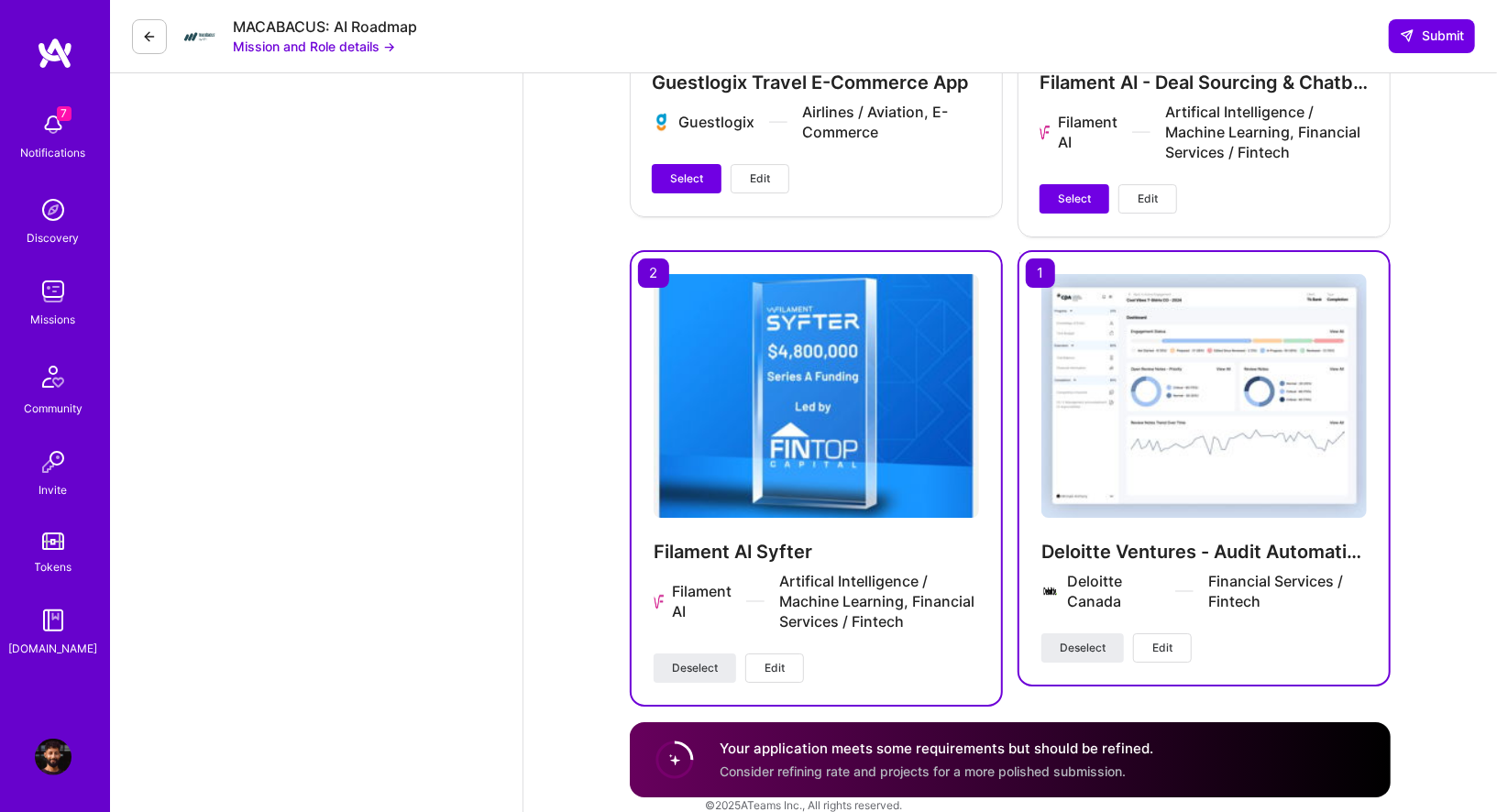
click at [1149, 633] on button "Edit" at bounding box center [1162, 647] width 59 height 29
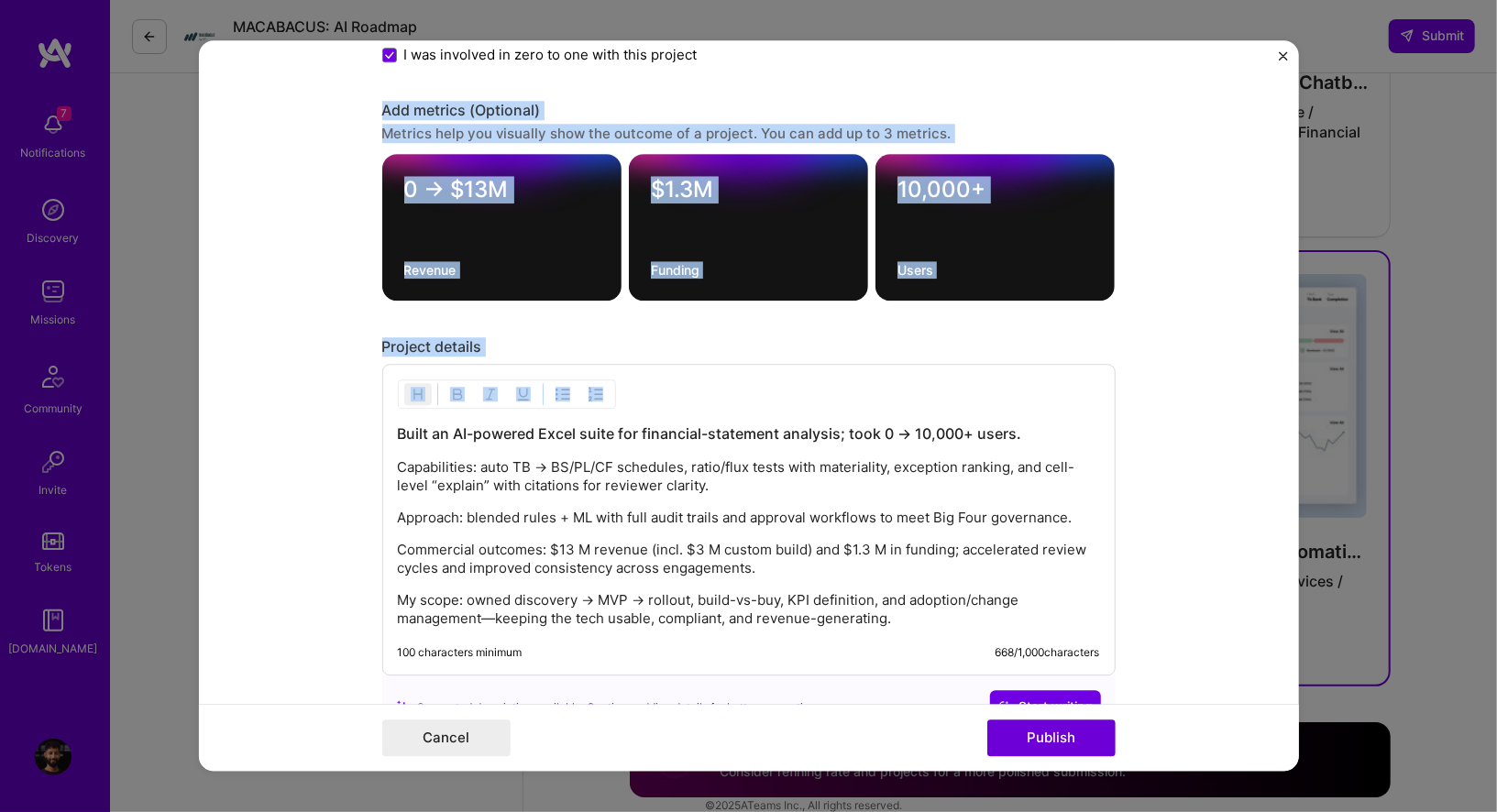
scroll to position [2043, 0]
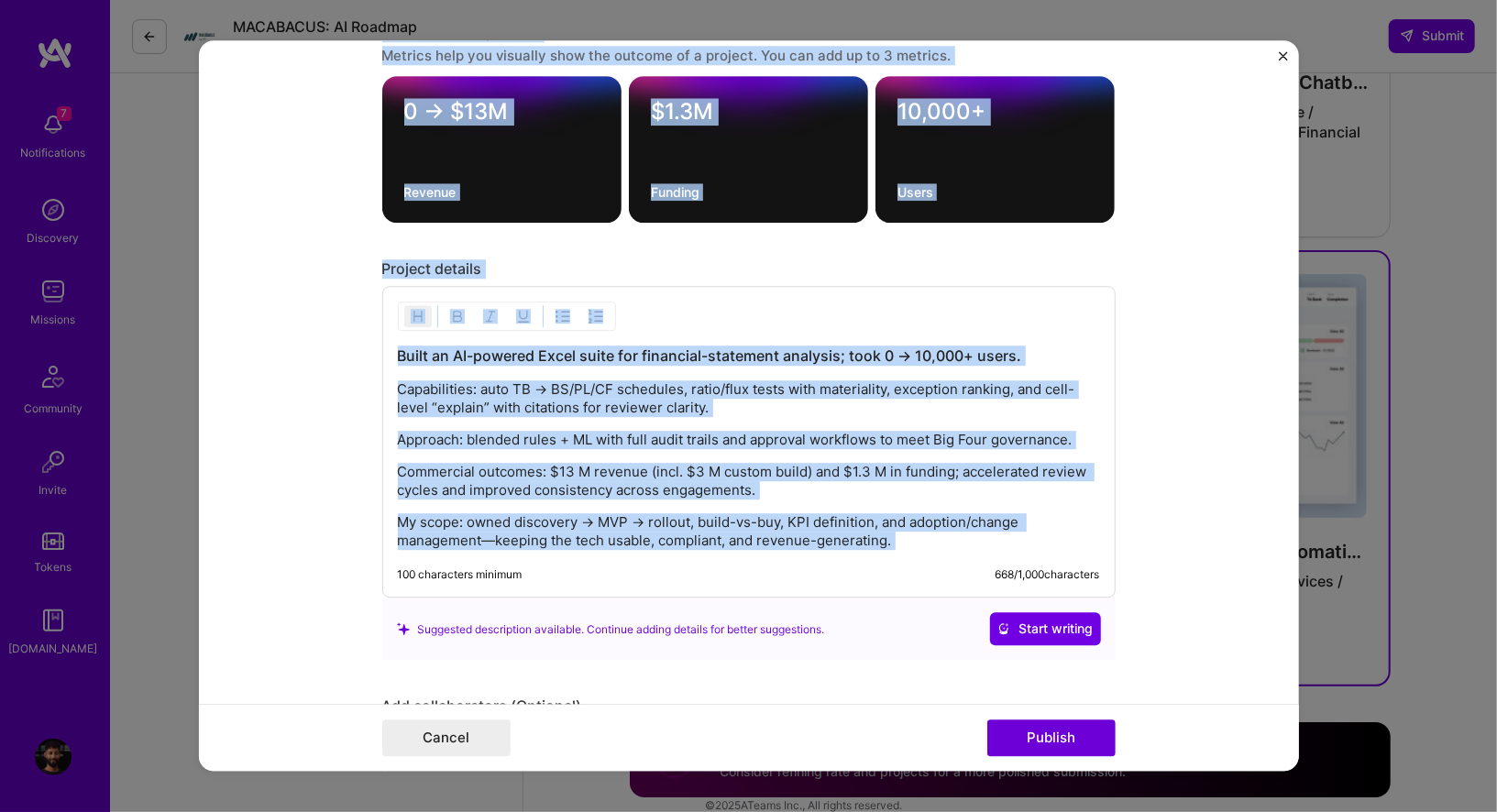
drag, startPoint x: 382, startPoint y: 248, endPoint x: 1001, endPoint y: 557, distance: 691.8
copy div "Add metrics (Optional) Metrics help you visually show the outcome of a project.…"
